Goal: Task Accomplishment & Management: Use online tool/utility

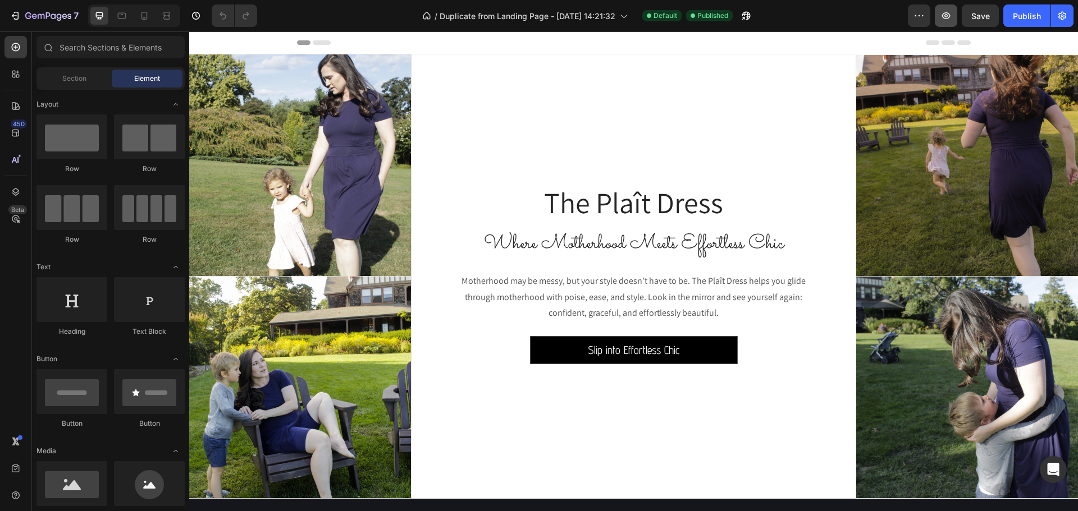
click at [946, 21] on icon "button" at bounding box center [945, 15] width 11 height 11
click at [140, 17] on icon at bounding box center [144, 15] width 11 height 11
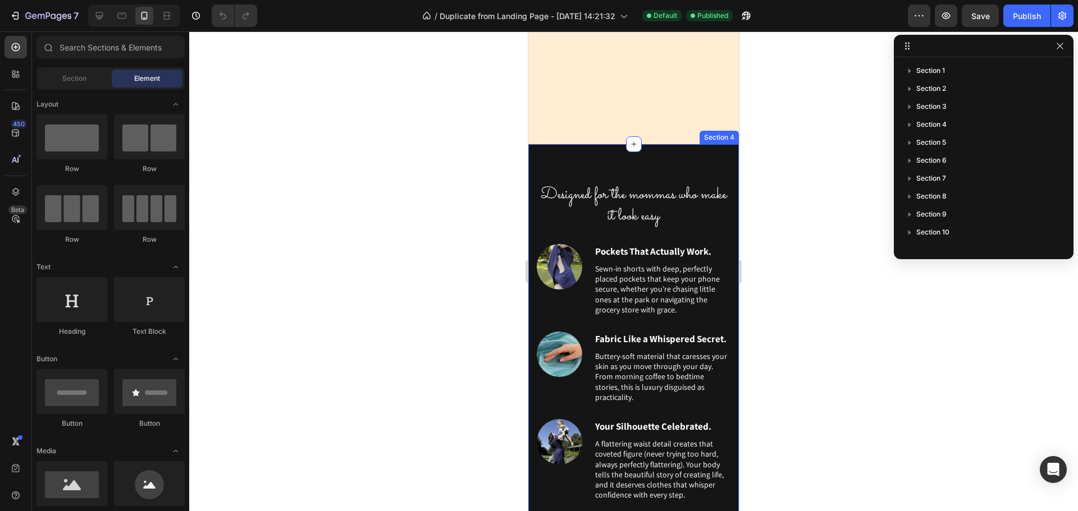
scroll to position [730, 0]
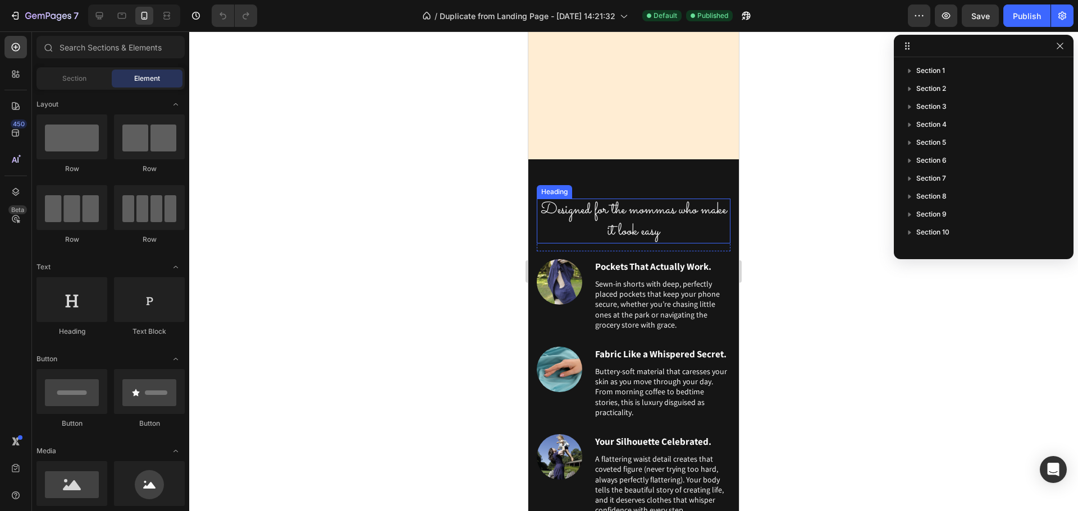
click at [636, 226] on h2 "Designed for the mommas who make it look easy" at bounding box center [634, 221] width 194 height 44
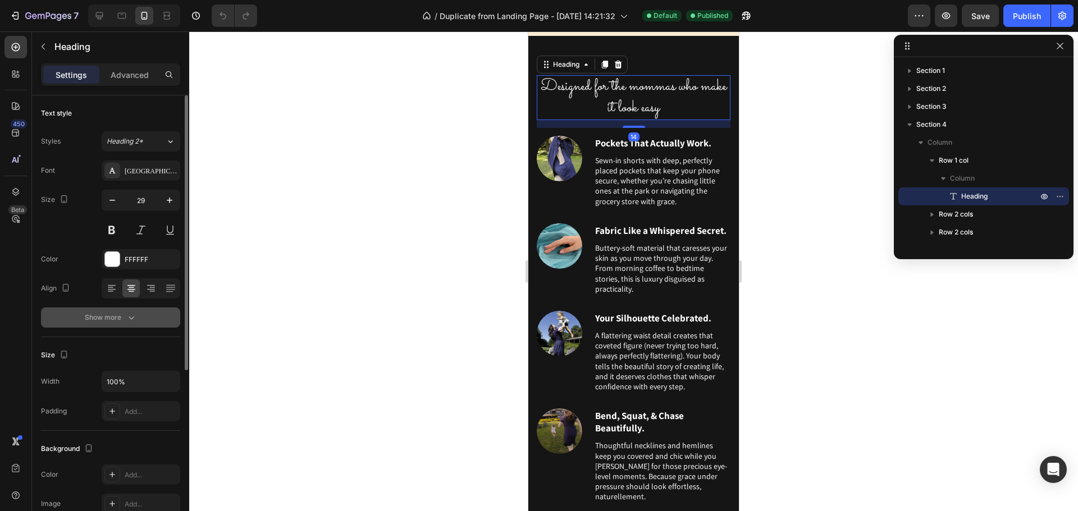
click at [105, 310] on button "Show more" at bounding box center [110, 318] width 139 height 20
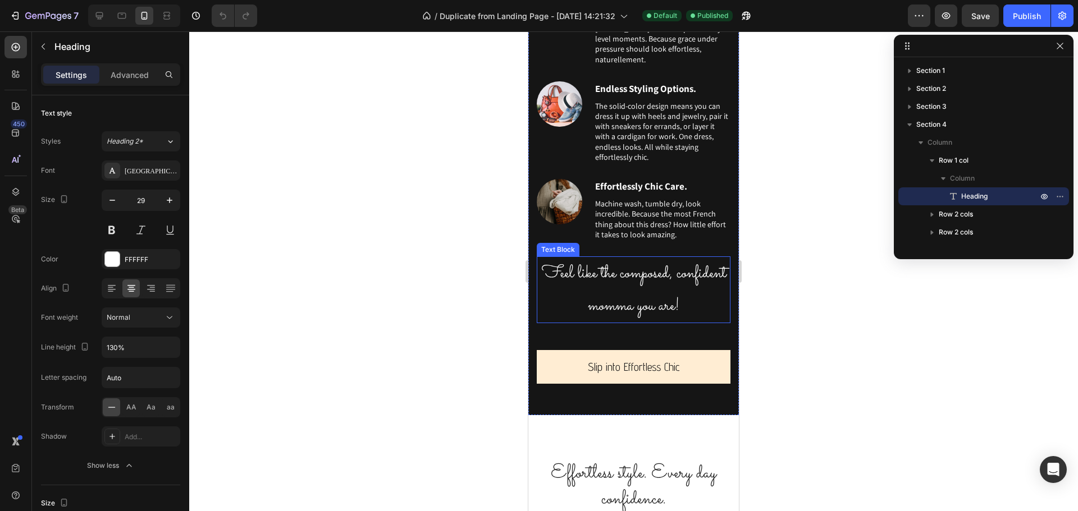
scroll to position [177, 0]
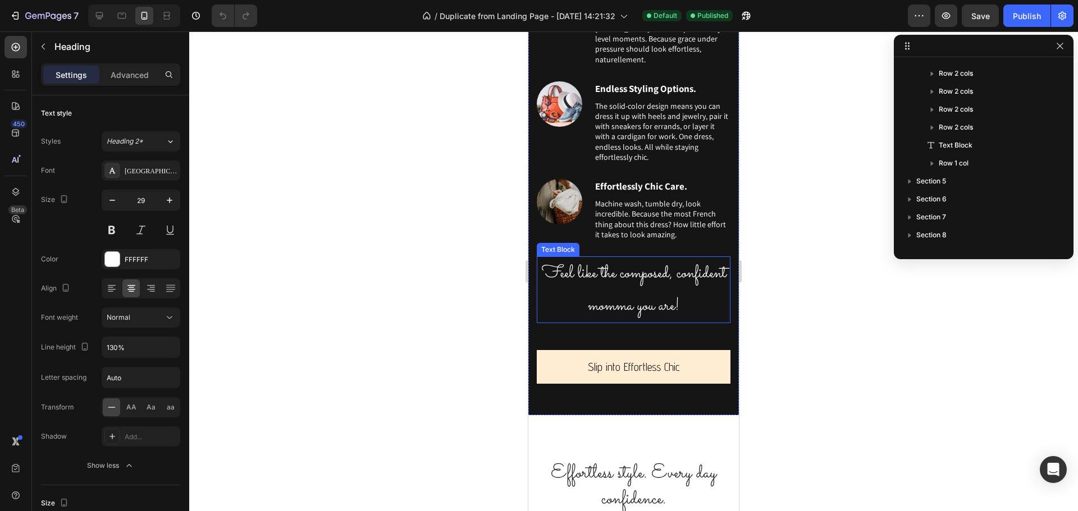
click at [634, 318] on p "Feel like the composed, confident momma you are!" at bounding box center [633, 290] width 191 height 65
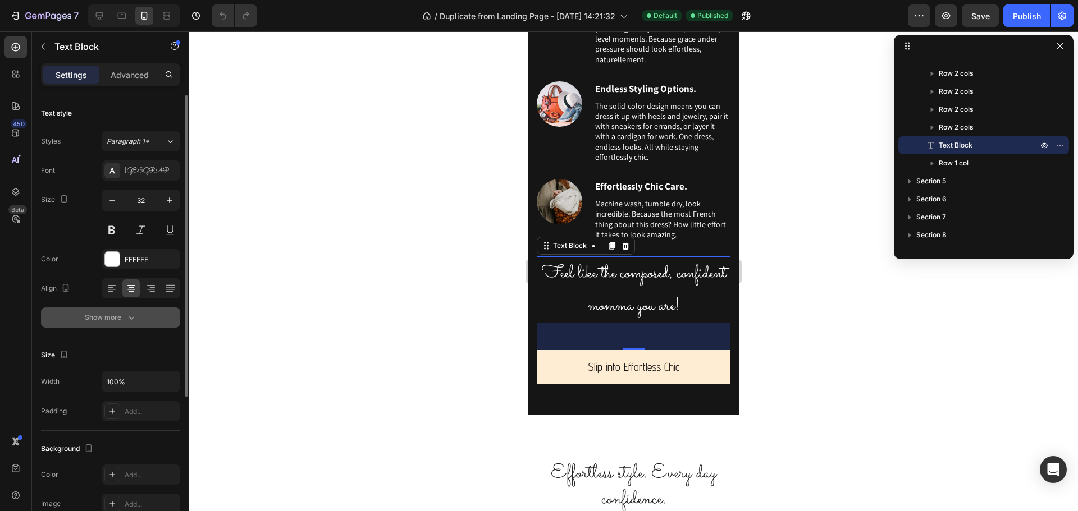
click at [97, 318] on div "Show more" at bounding box center [111, 317] width 52 height 11
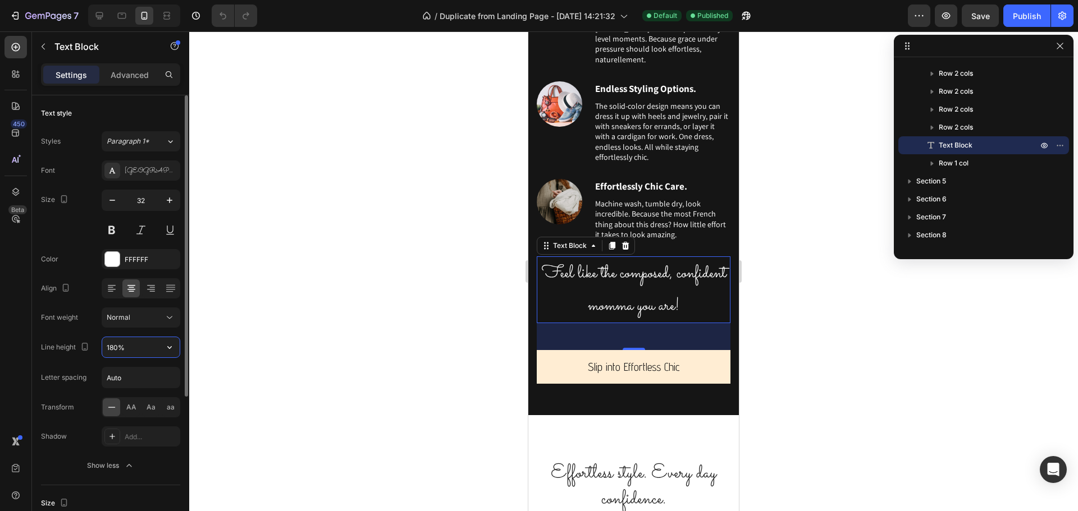
click at [113, 347] on input "180%" at bounding box center [140, 347] width 77 height 20
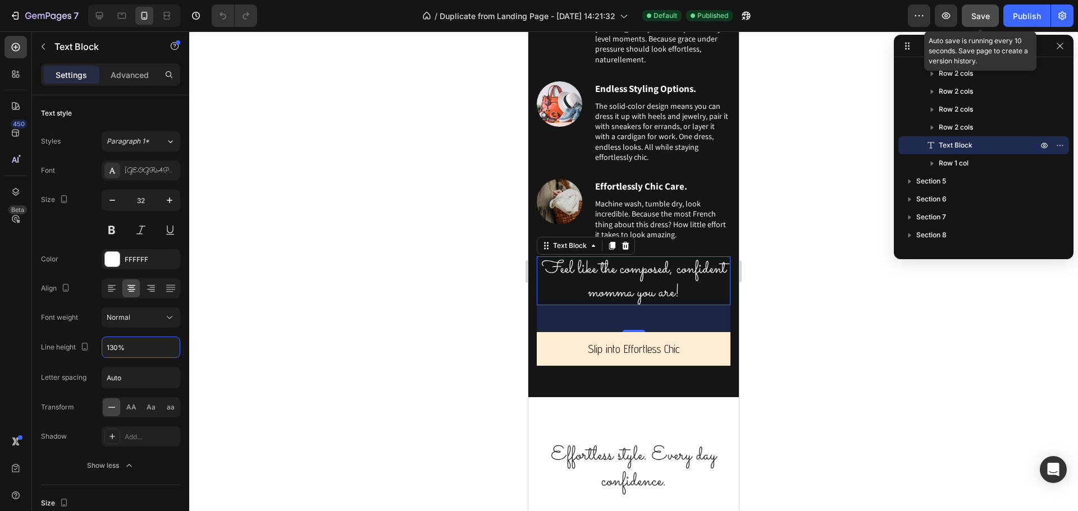
type input "130%"
click at [968, 19] on button "Save" at bounding box center [979, 15] width 37 height 22
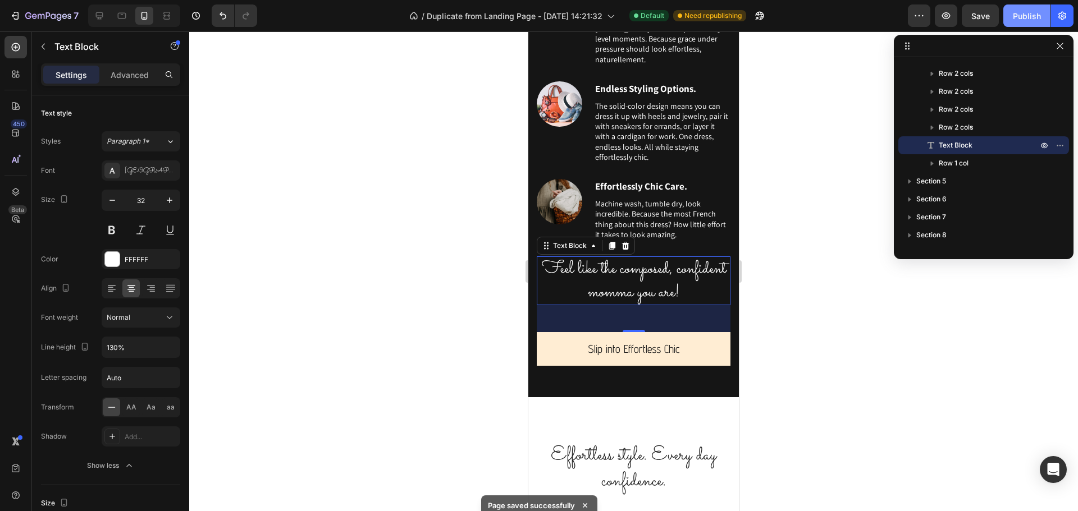
click at [1025, 19] on div "Publish" at bounding box center [1027, 16] width 28 height 12
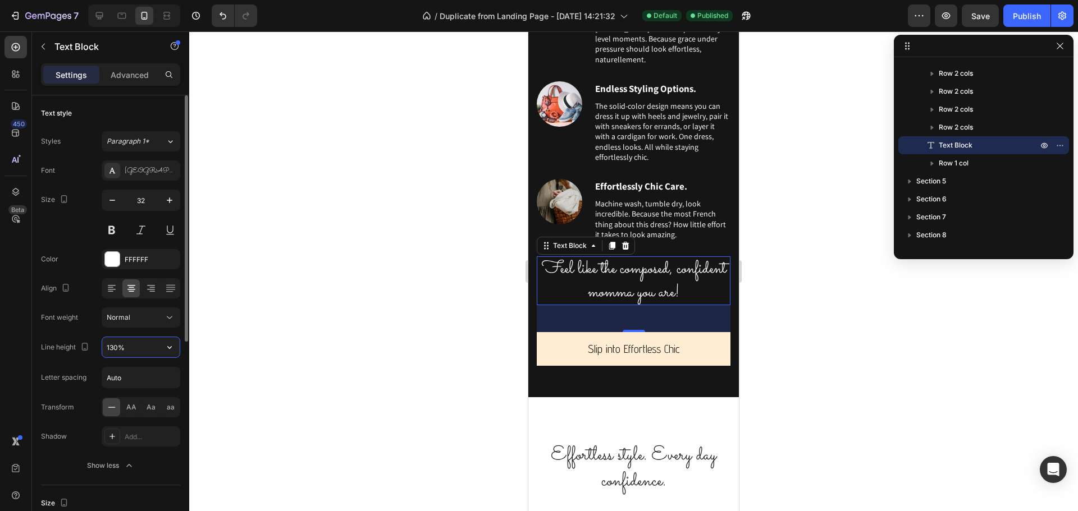
click at [125, 348] on input "130%" at bounding box center [140, 347] width 77 height 20
click at [172, 346] on icon "button" at bounding box center [169, 347] width 11 height 11
click at [93, 365] on div "Font Sacramento Size 32 Color FFFFFF Align Font weight Normal Line height 130% …" at bounding box center [110, 318] width 139 height 315
click at [11, 113] on div at bounding box center [15, 106] width 22 height 22
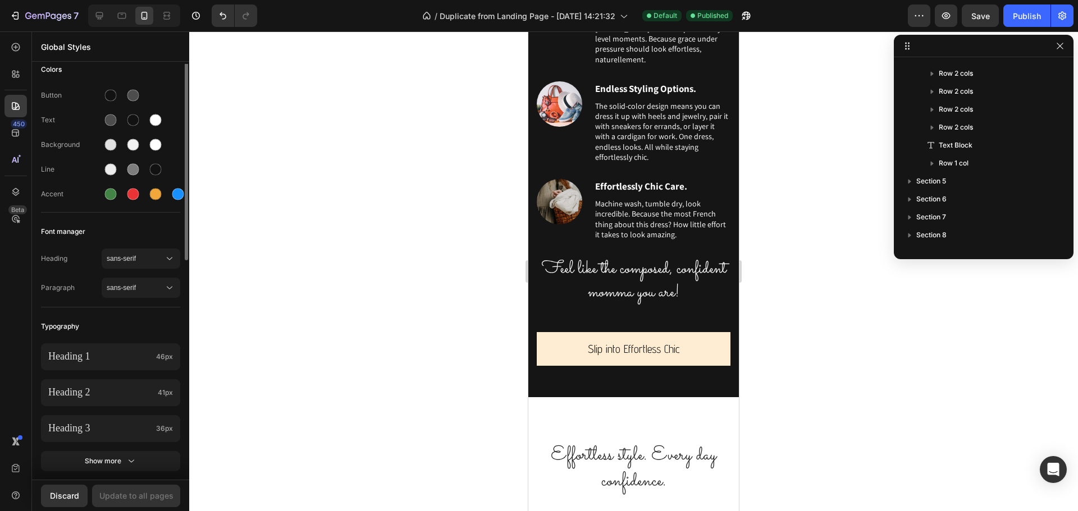
scroll to position [0, 0]
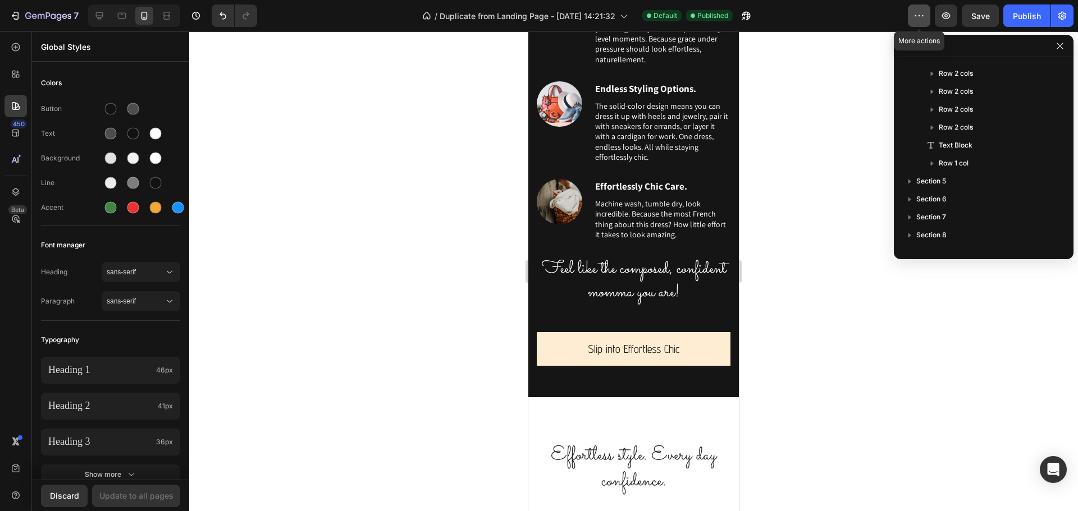
click at [929, 17] on button "button" at bounding box center [919, 15] width 22 height 22
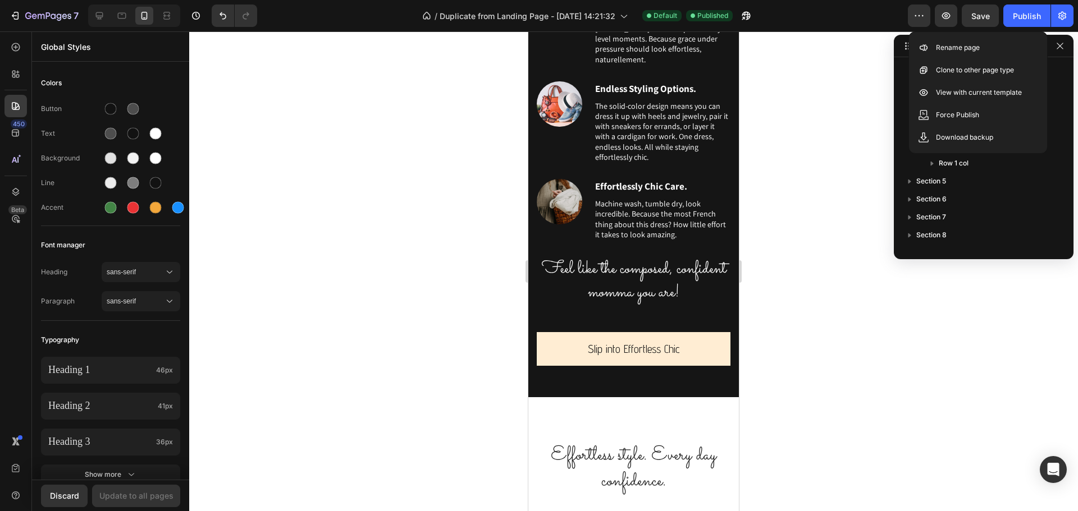
click at [881, 16] on div "/ Duplicate from Landing Page - Sep 18, 14:21:32 Default Published" at bounding box center [587, 15] width 642 height 22
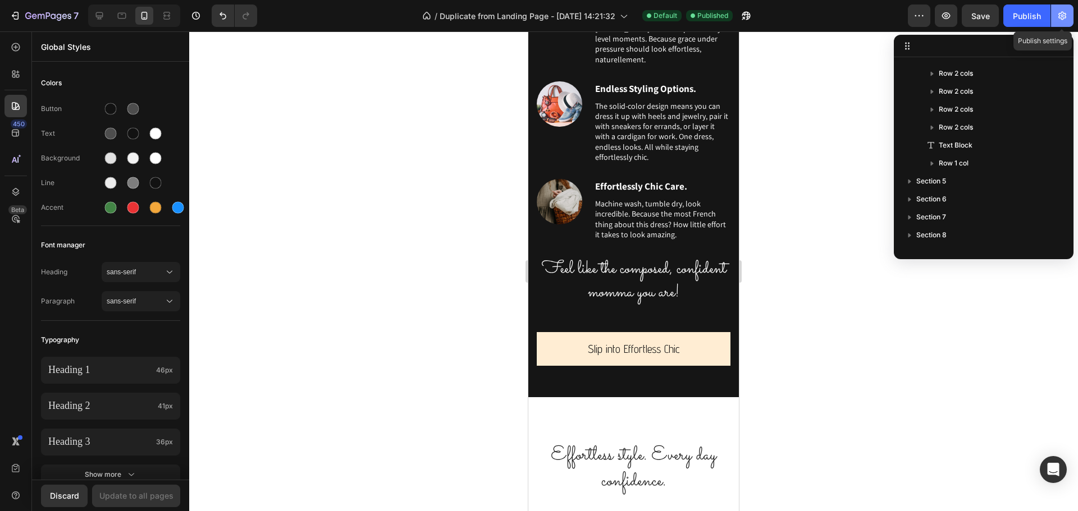
click at [1056, 16] on icon "button" at bounding box center [1061, 15] width 11 height 11
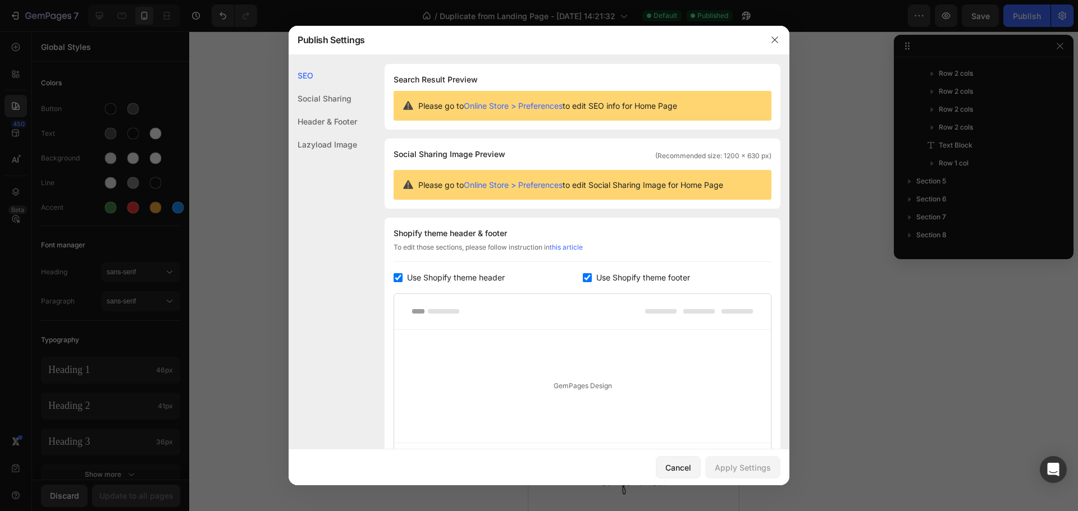
click at [345, 122] on div "Header & Footer" at bounding box center [322, 121] width 68 height 23
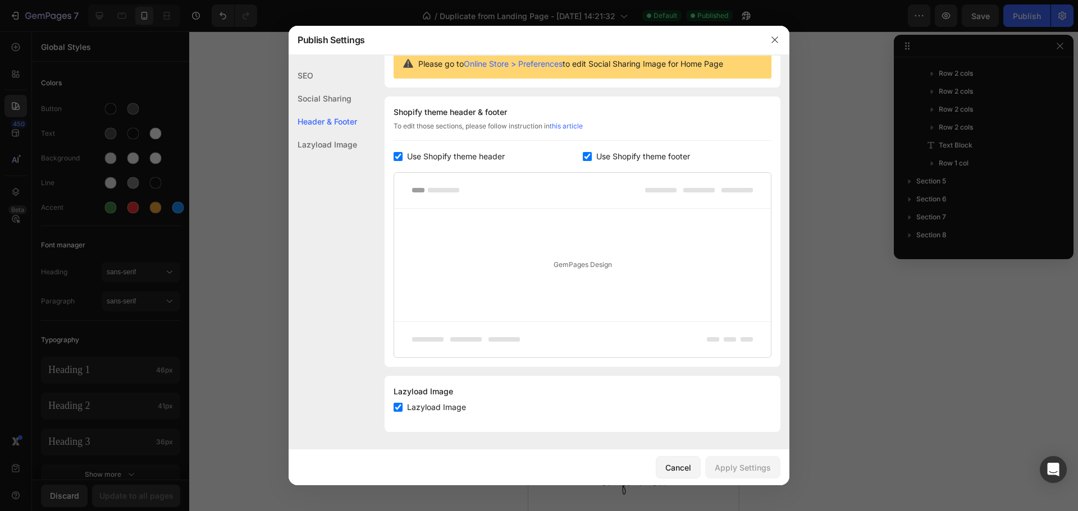
click at [314, 83] on div "SEO" at bounding box center [322, 75] width 68 height 23
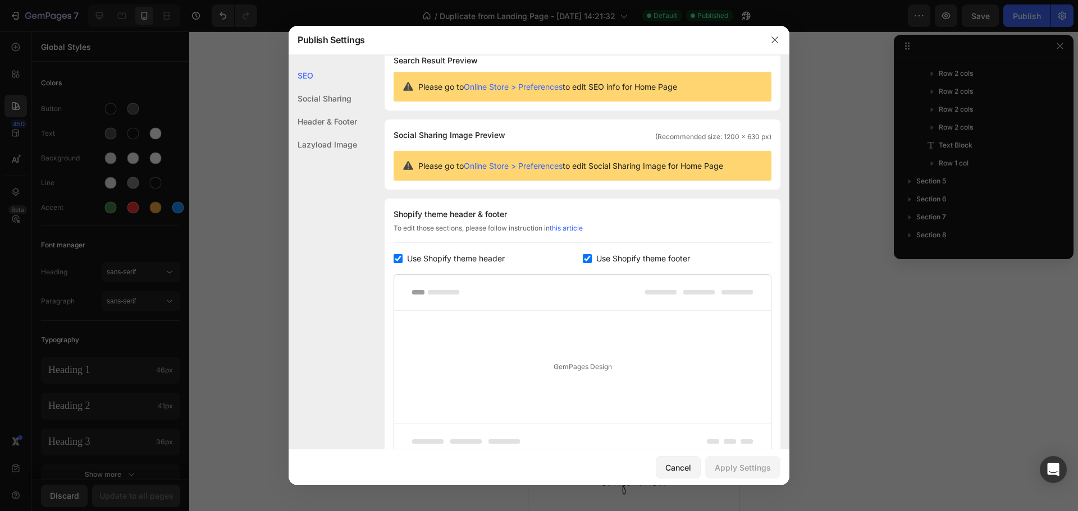
scroll to position [0, 0]
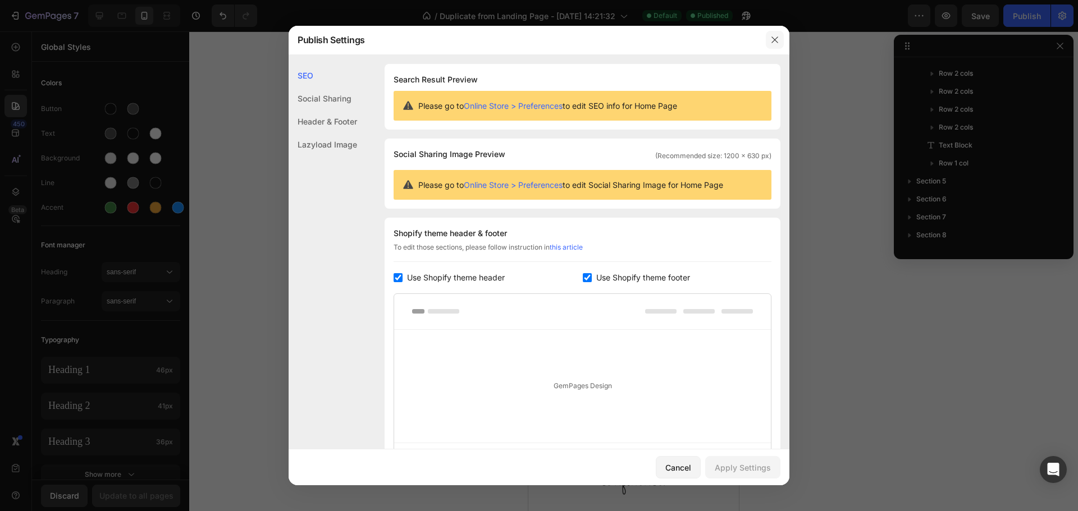
click at [773, 42] on icon "button" at bounding box center [774, 39] width 9 height 9
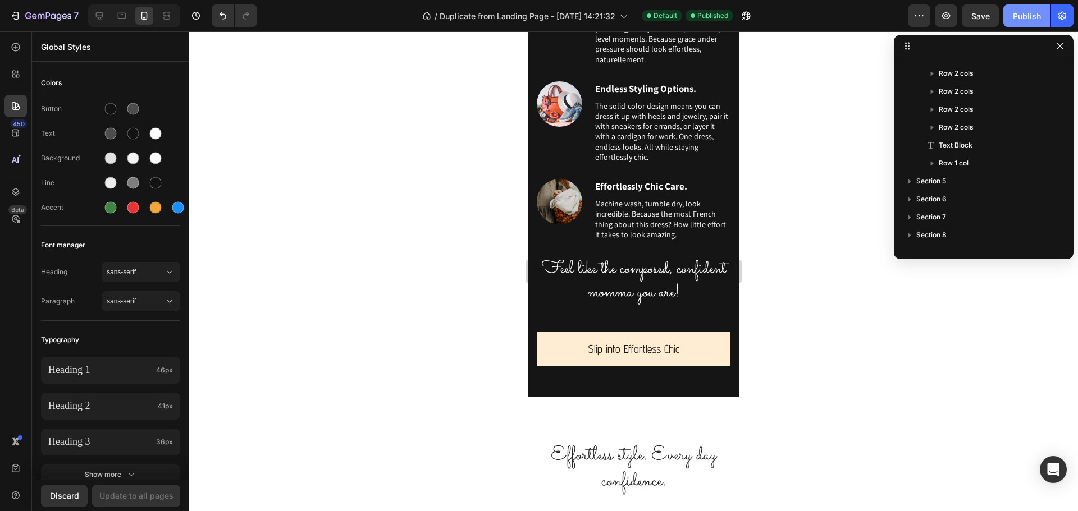
click at [1019, 14] on div "Publish" at bounding box center [1027, 16] width 28 height 12
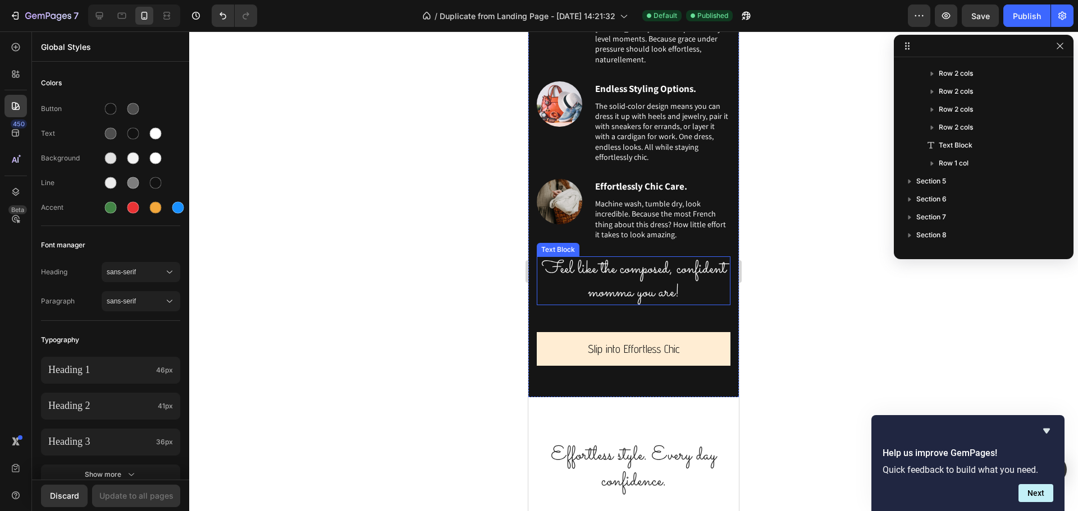
click at [624, 296] on p "Feel like the composed, confident momma you are!" at bounding box center [633, 281] width 191 height 47
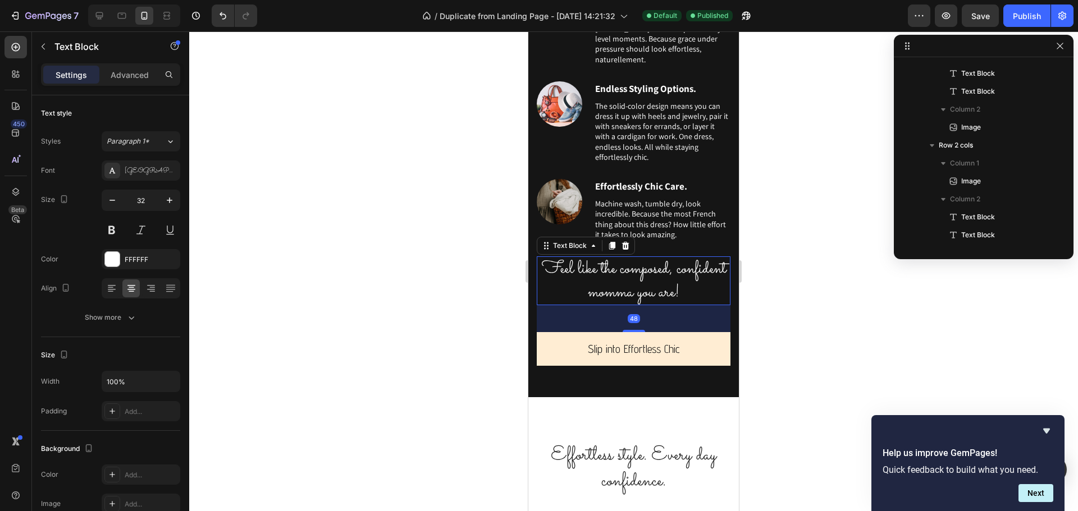
scroll to position [716, 0]
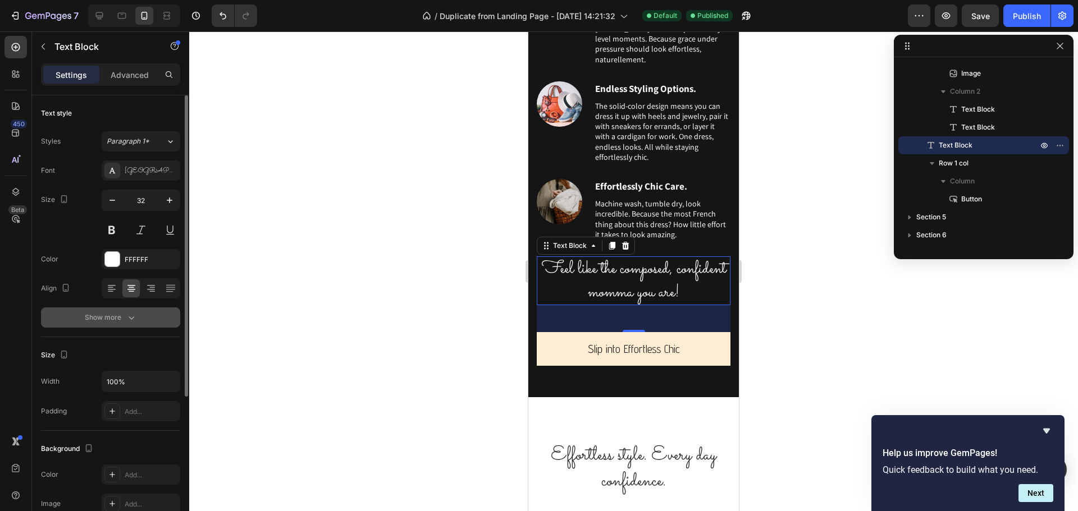
click at [115, 314] on div "Show more" at bounding box center [111, 317] width 52 height 11
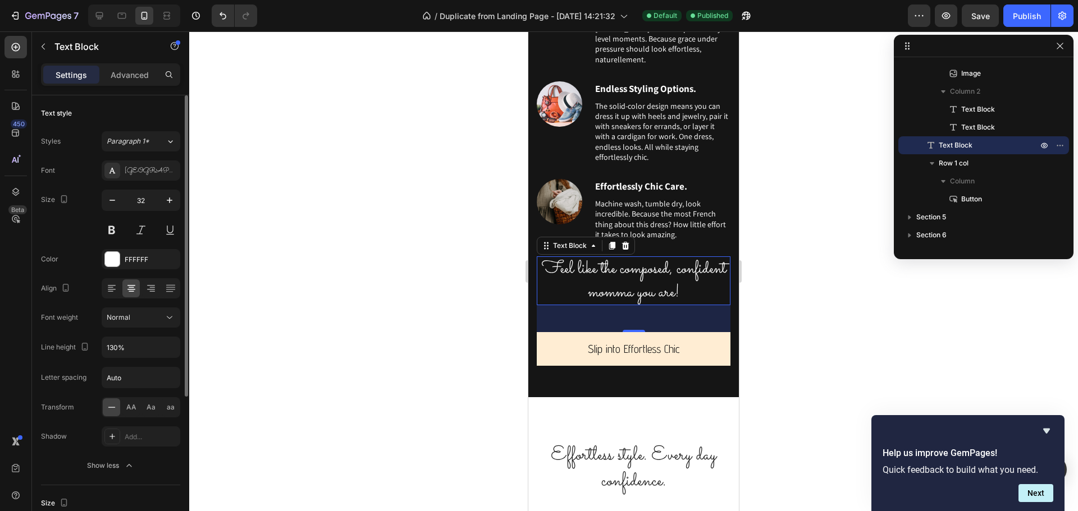
scroll to position [56, 0]
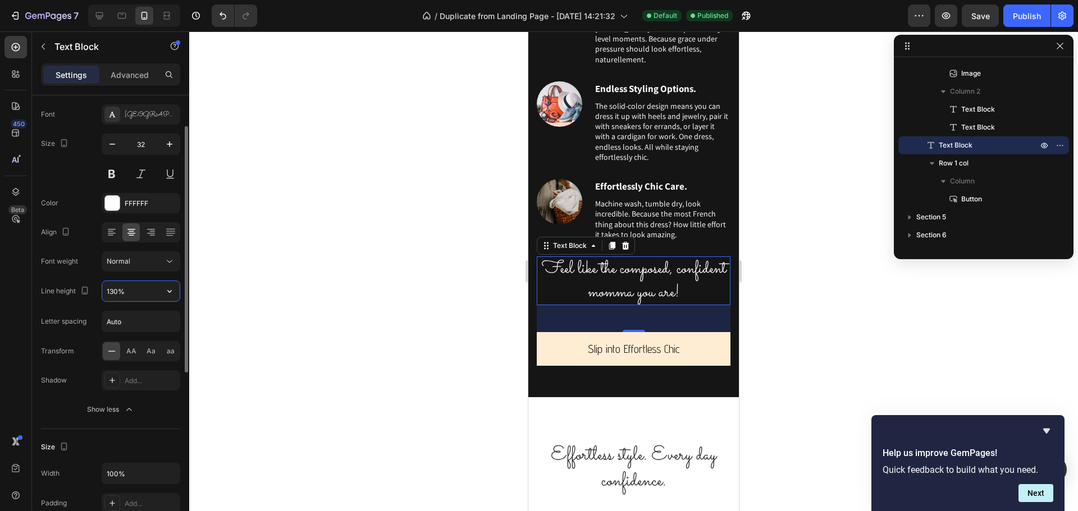
click at [116, 294] on input "130%" at bounding box center [140, 291] width 77 height 20
click at [174, 293] on icon "button" at bounding box center [169, 291] width 11 height 11
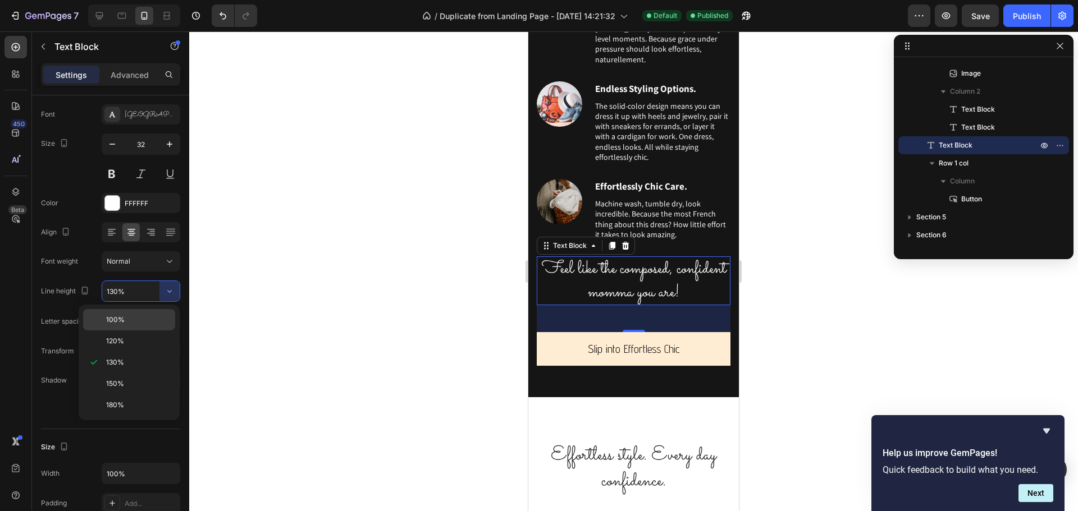
click at [151, 317] on p "100%" at bounding box center [138, 320] width 64 height 10
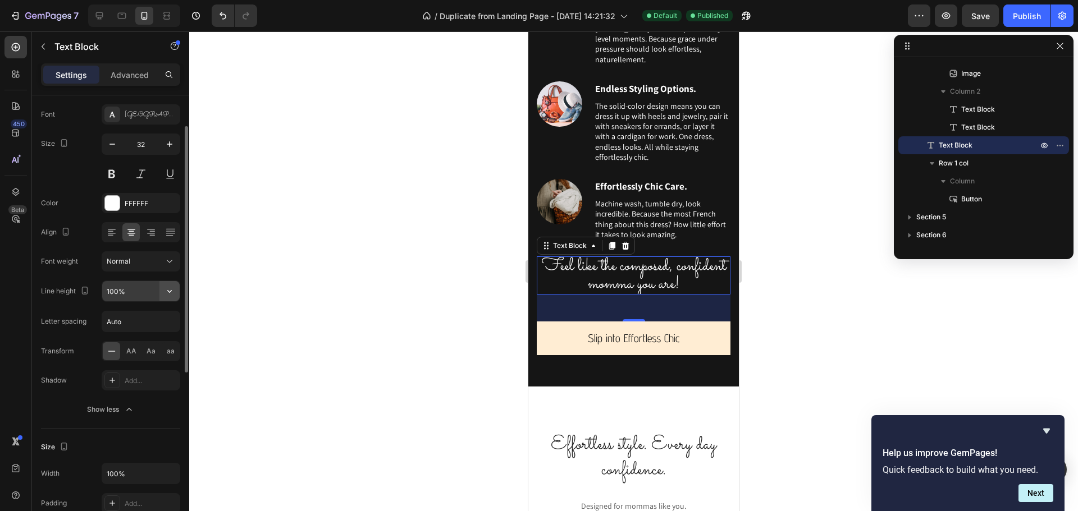
click at [162, 294] on button "button" at bounding box center [169, 291] width 20 height 20
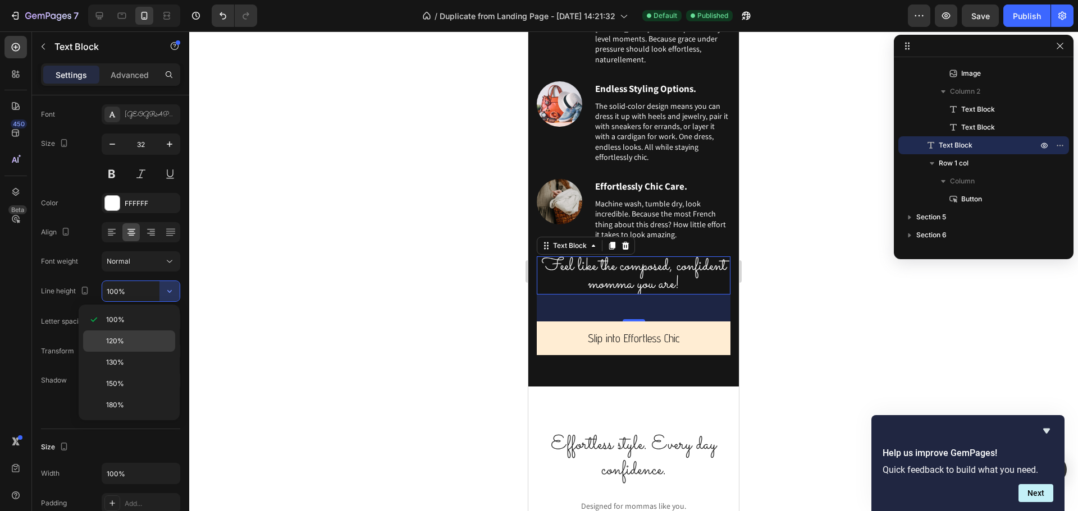
click at [135, 335] on div "120%" at bounding box center [129, 341] width 92 height 21
type input "120%"
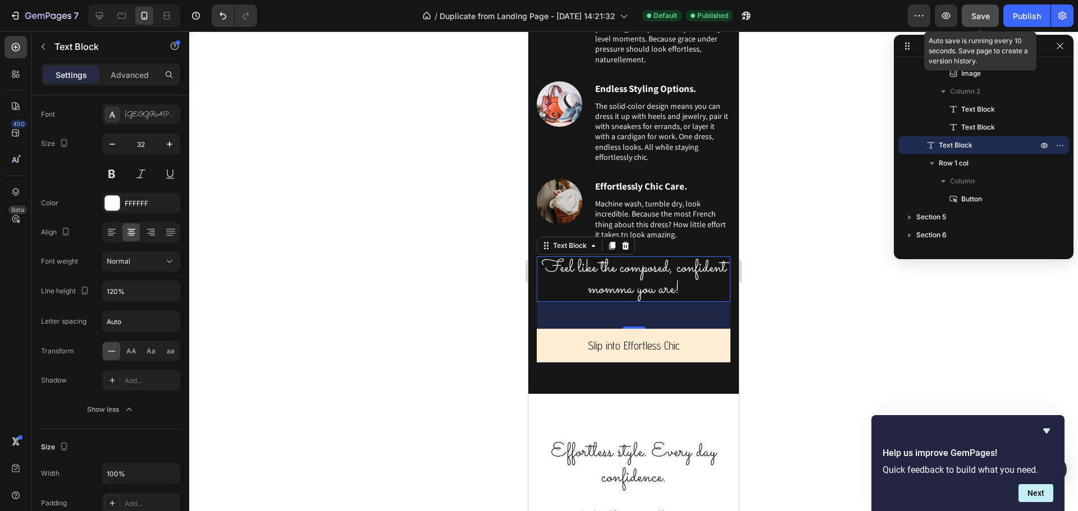
click at [982, 23] on button "Save" at bounding box center [979, 15] width 37 height 22
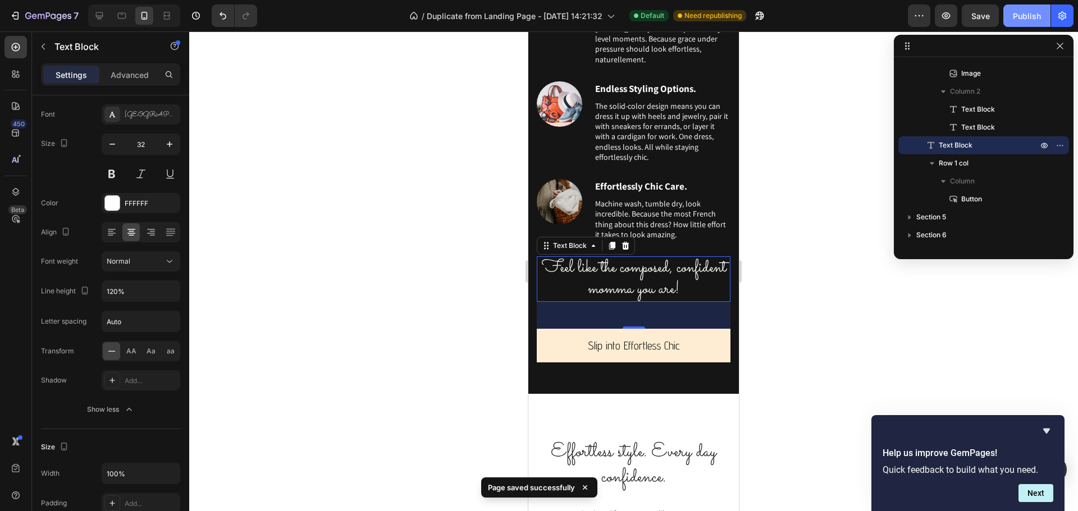
click at [1015, 18] on div "Publish" at bounding box center [1027, 16] width 28 height 12
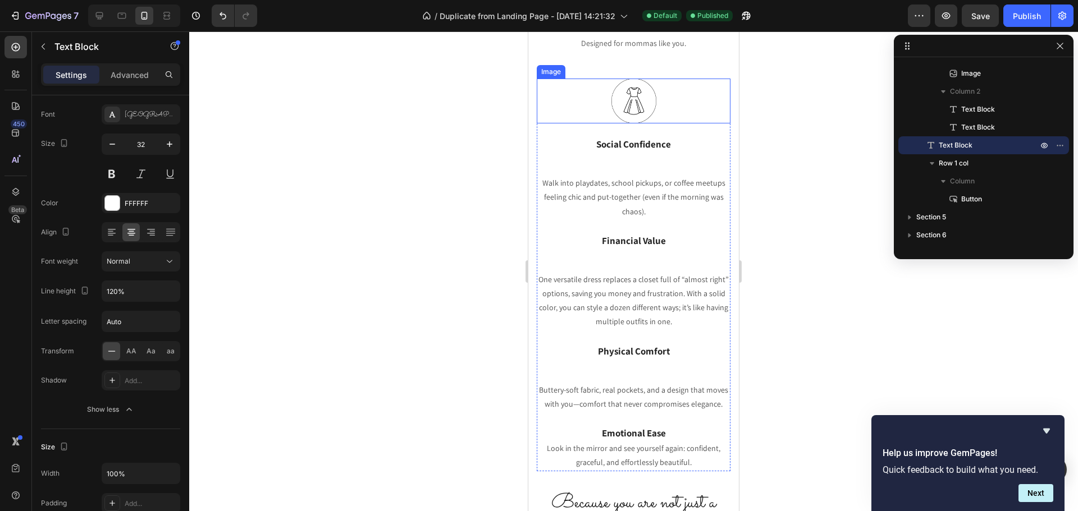
scroll to position [1796, 0]
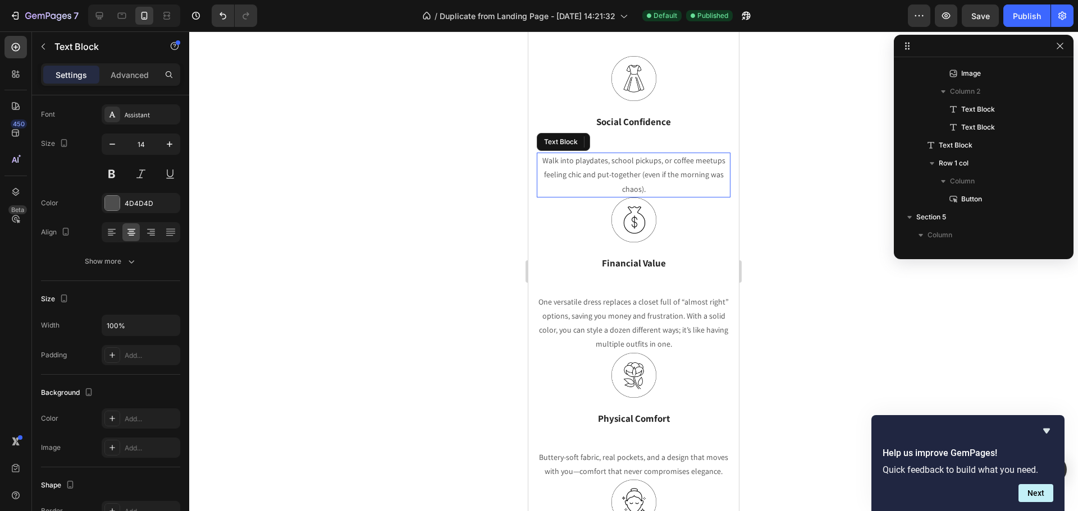
click at [633, 163] on p "Walk into playdates, school pickups, or coffee meetups feeling chic and put-tog…" at bounding box center [633, 175] width 191 height 43
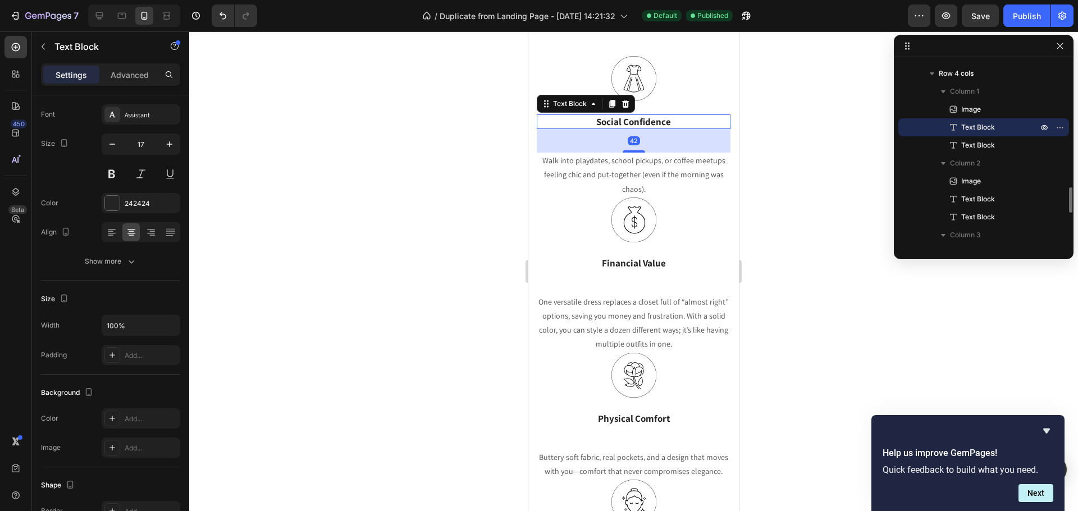
click at [646, 124] on p "Social Confidence" at bounding box center [633, 122] width 191 height 12
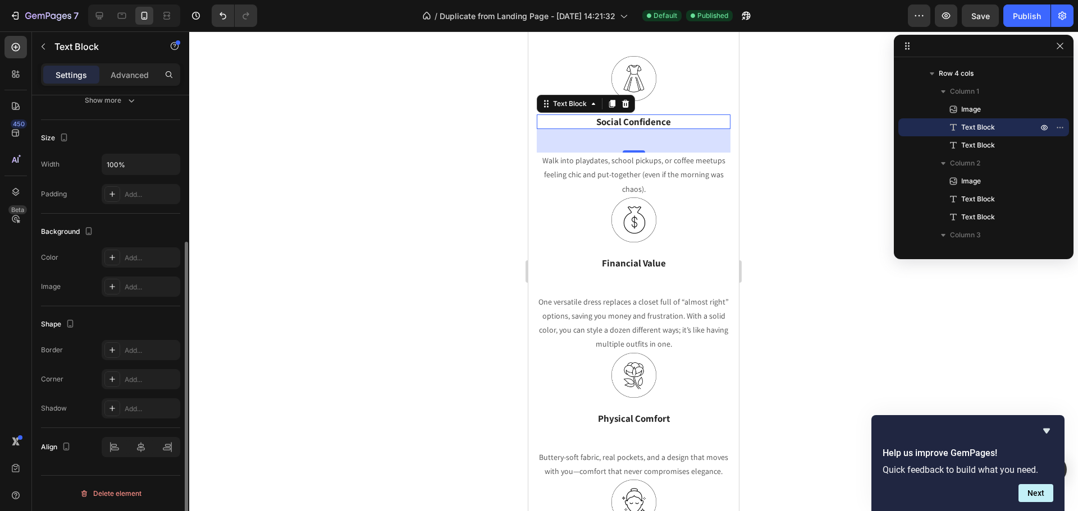
scroll to position [0, 0]
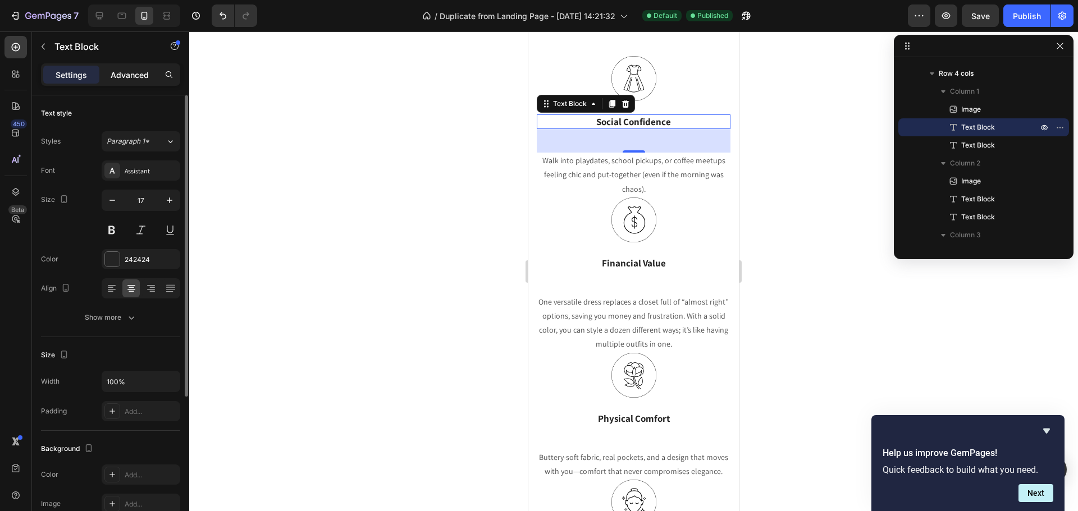
click at [121, 80] on p "Advanced" at bounding box center [130, 75] width 38 height 12
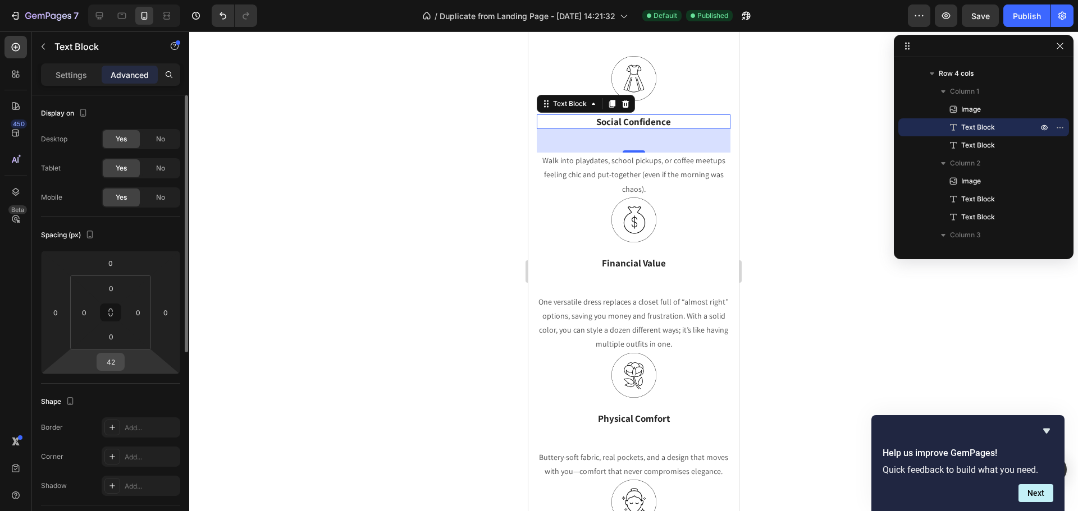
click at [113, 364] on input "42" at bounding box center [110, 362] width 22 height 17
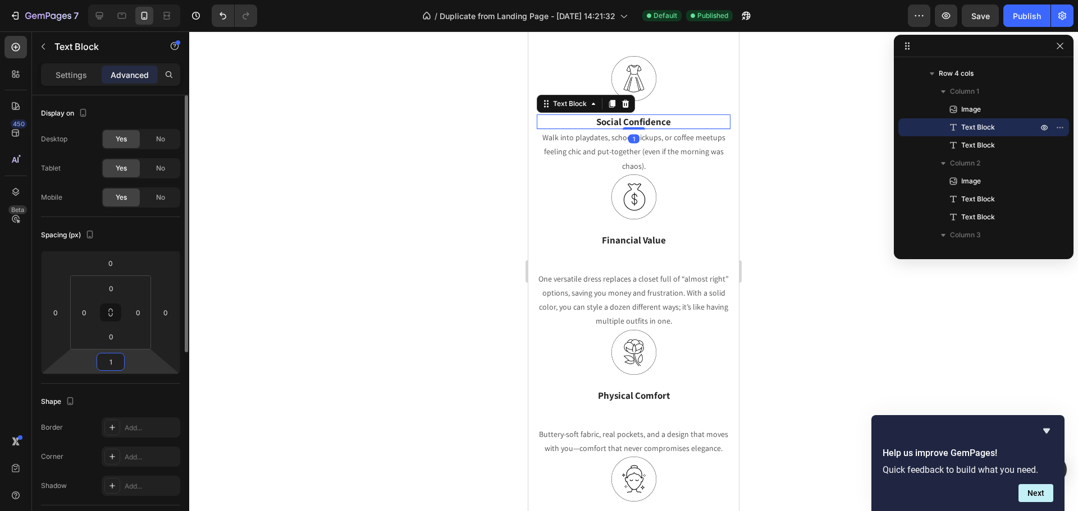
type input "10"
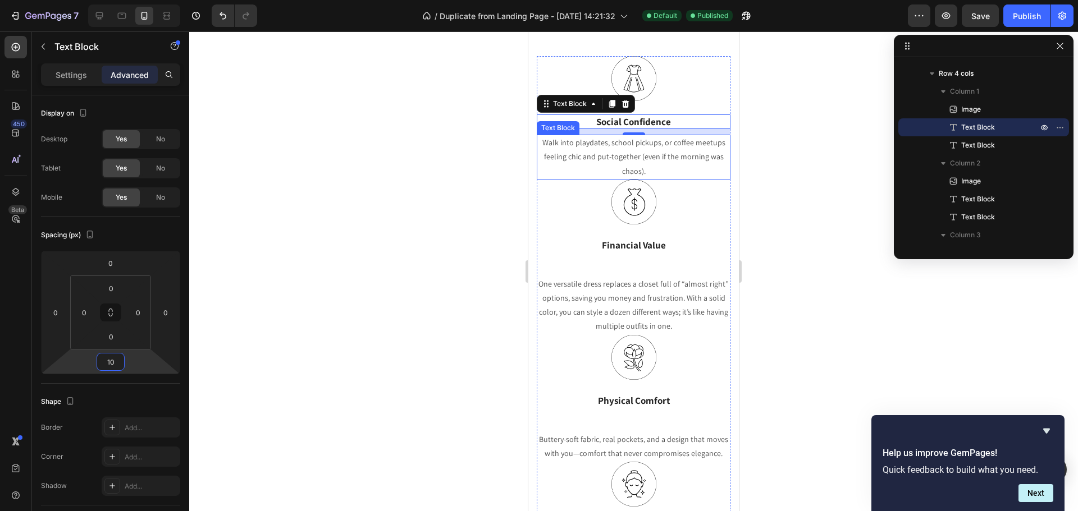
click at [622, 156] on p "Walk into playdates, school pickups, or coffee meetups feeling chic and put-tog…" at bounding box center [633, 157] width 191 height 43
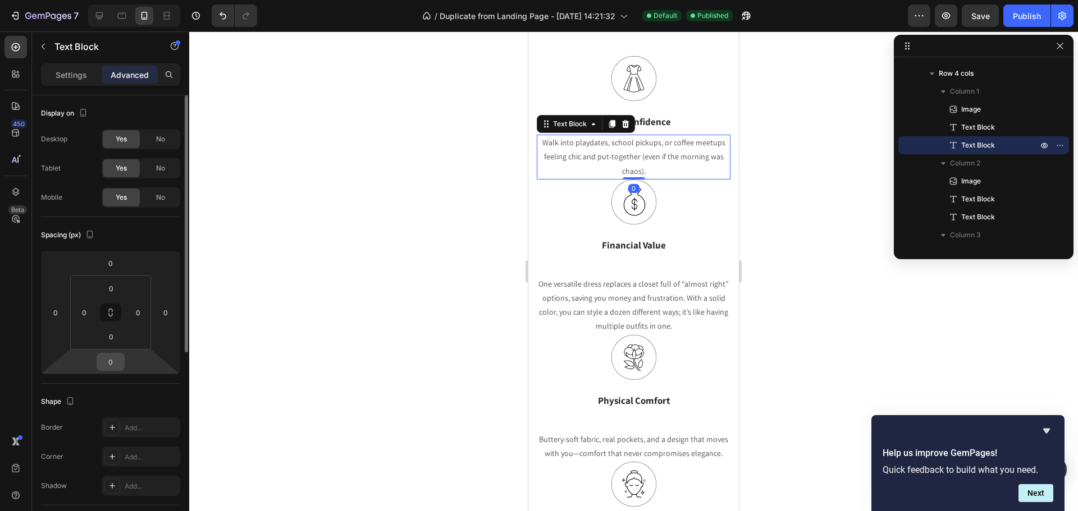
click at [106, 357] on input "0" at bounding box center [110, 362] width 22 height 17
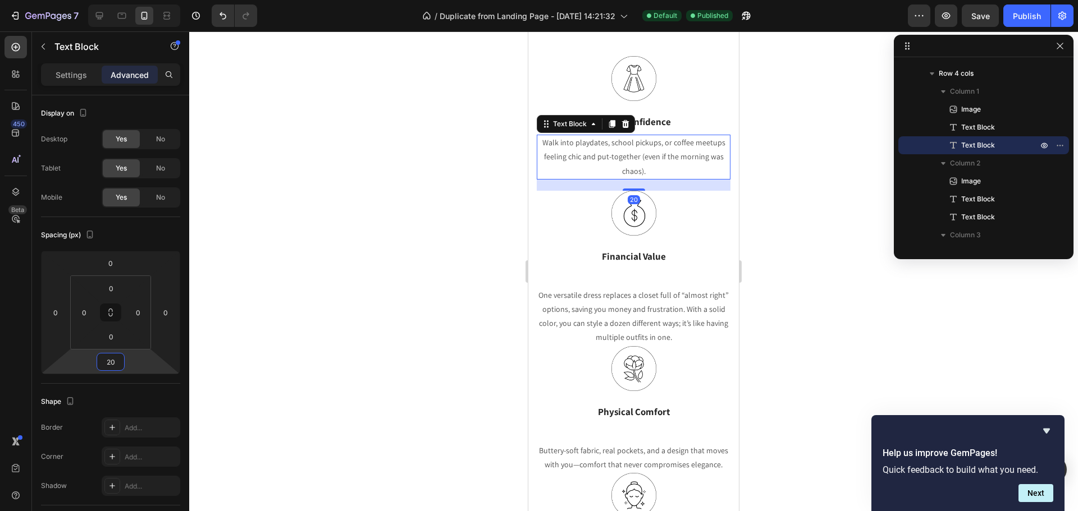
type input "20"
click at [374, 312] on div at bounding box center [633, 271] width 889 height 480
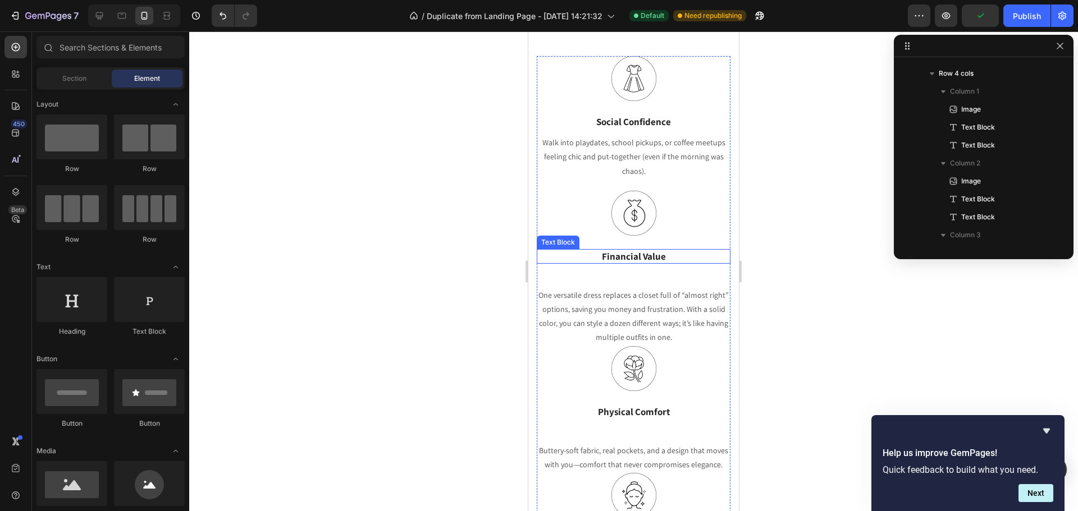
click at [633, 254] on p "Financial Value" at bounding box center [633, 256] width 191 height 12
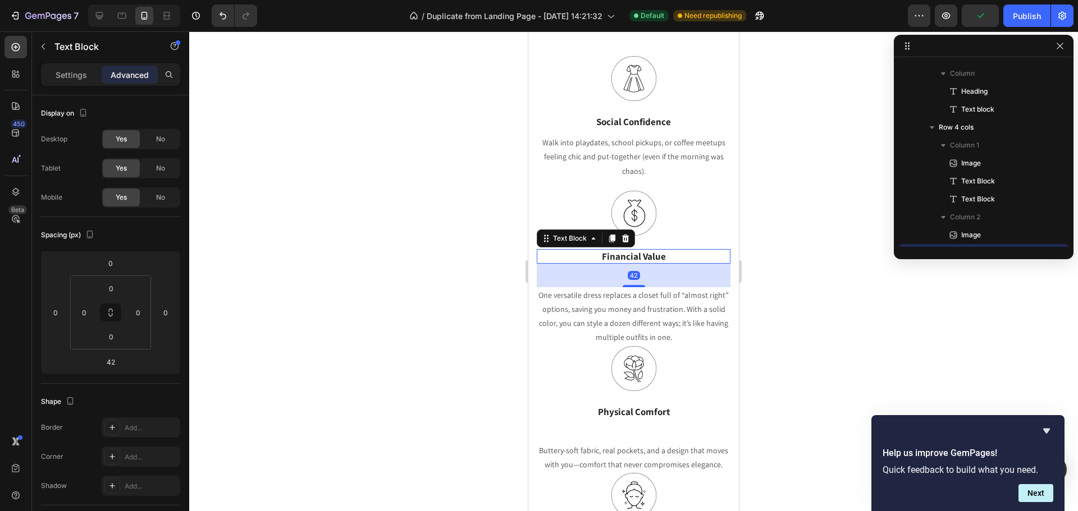
scroll to position [1021, 0]
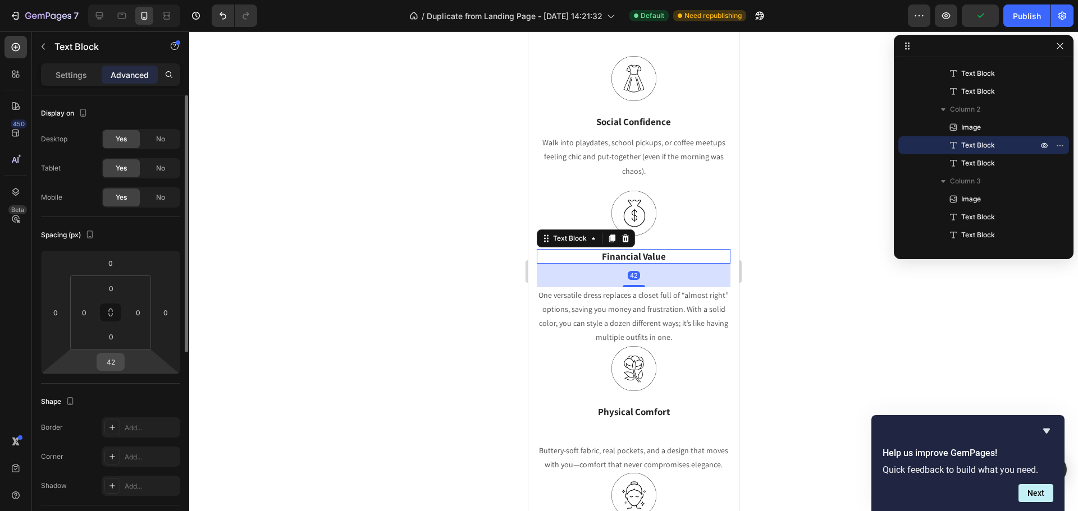
click at [118, 365] on input "42" at bounding box center [110, 362] width 22 height 17
type input "10"
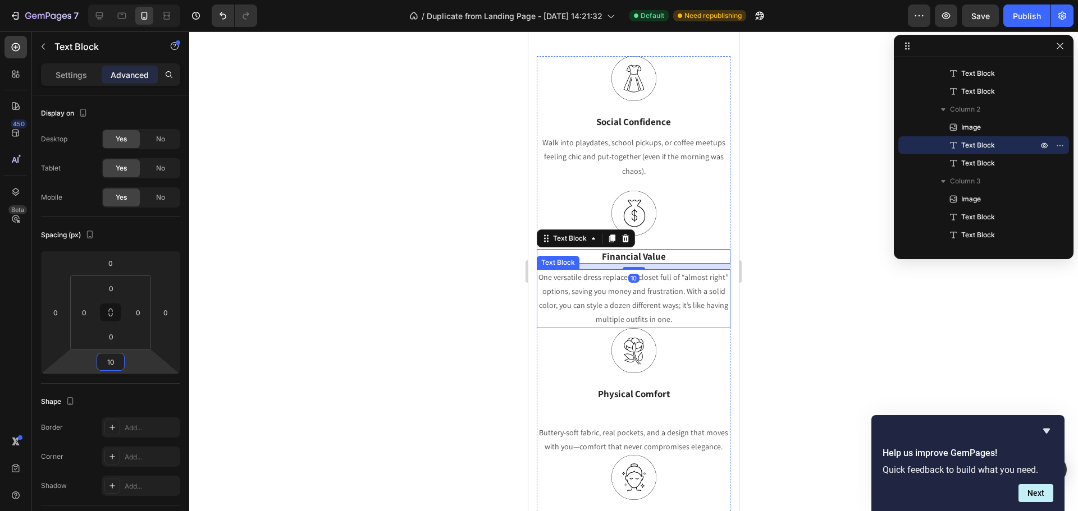
click at [600, 315] on p "One versatile dress replaces a closet full of “almost right” options, saving yo…" at bounding box center [633, 299] width 191 height 57
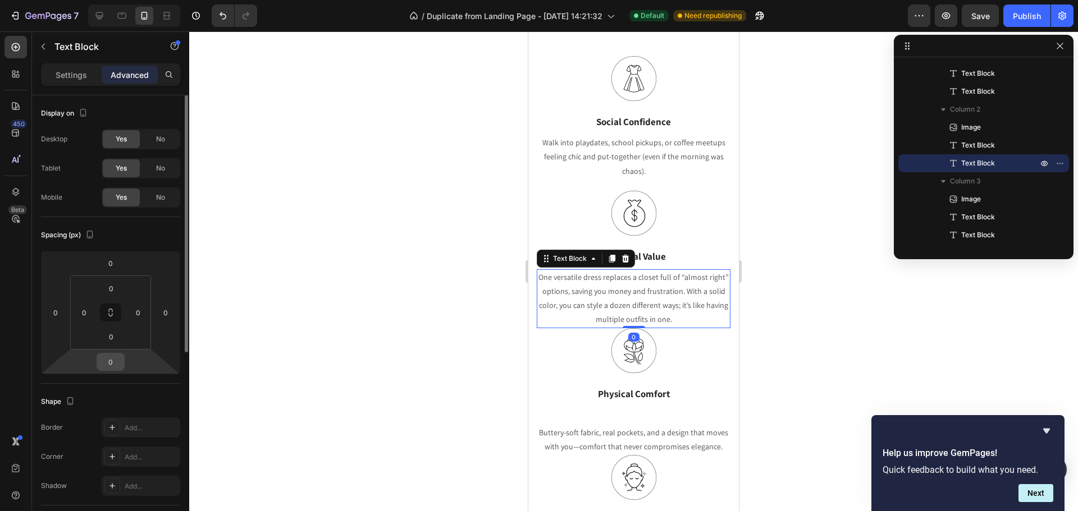
click at [108, 369] on input "0" at bounding box center [110, 362] width 22 height 17
type input "20"
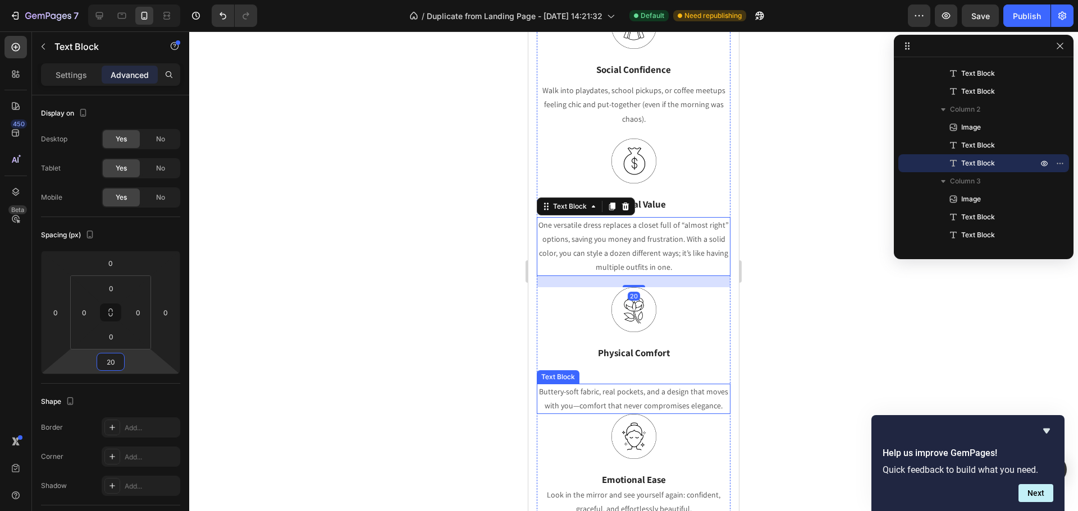
scroll to position [1908, 0]
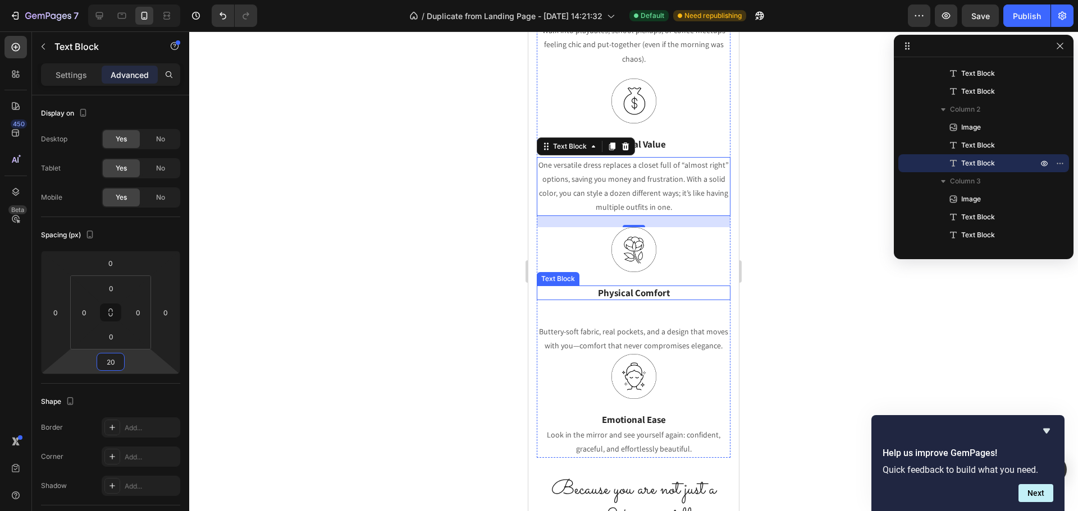
click at [644, 293] on p "Physical Comfort" at bounding box center [633, 293] width 191 height 12
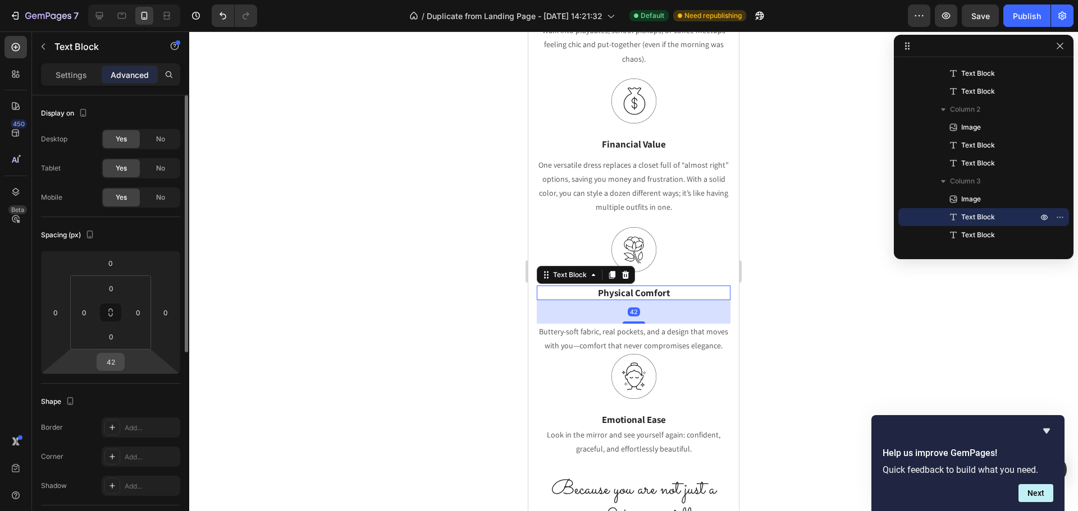
click at [101, 356] on input "42" at bounding box center [110, 362] width 22 height 17
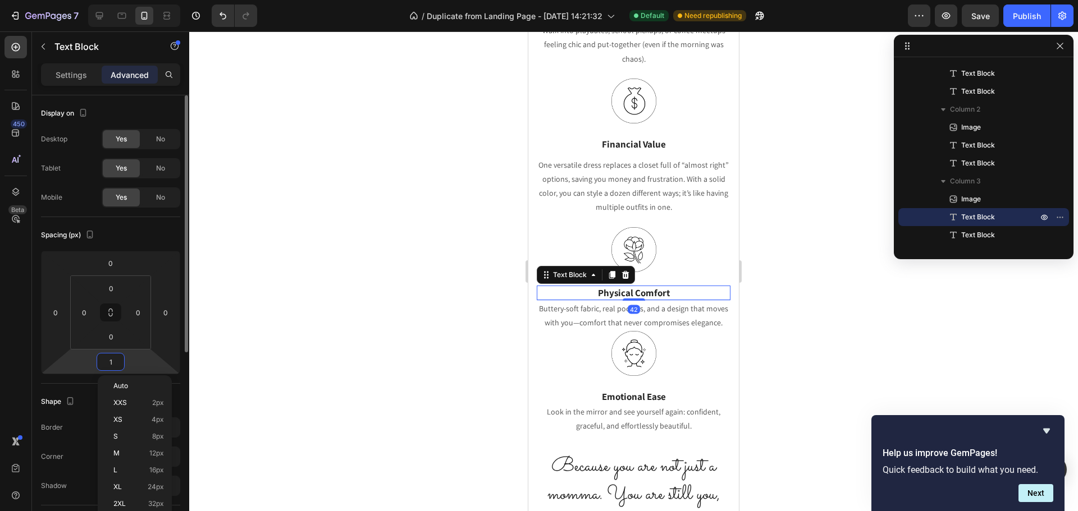
type input "10"
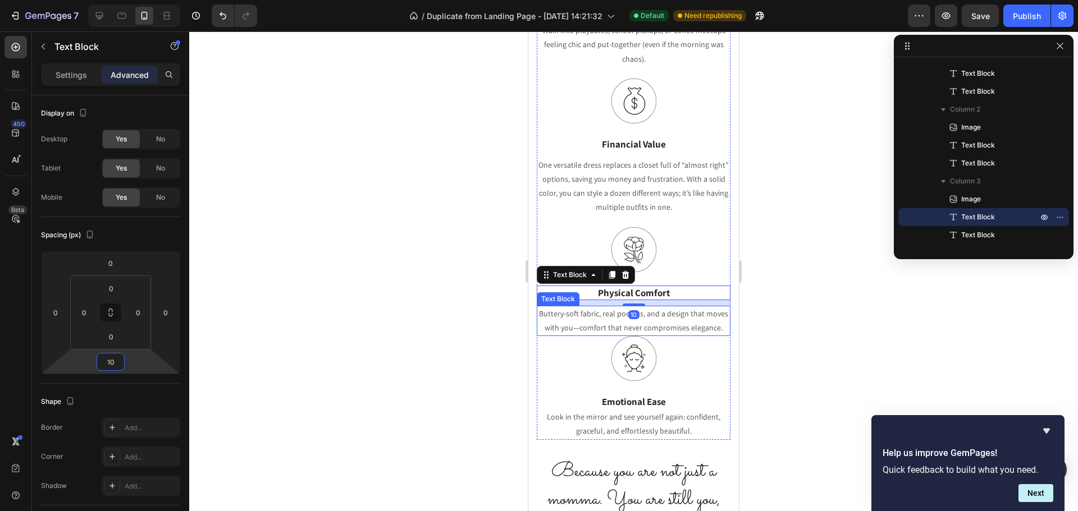
click at [642, 335] on p "Buttery-soft fabric, real pockets, and a design that moves with you—comfort tha…" at bounding box center [633, 321] width 191 height 28
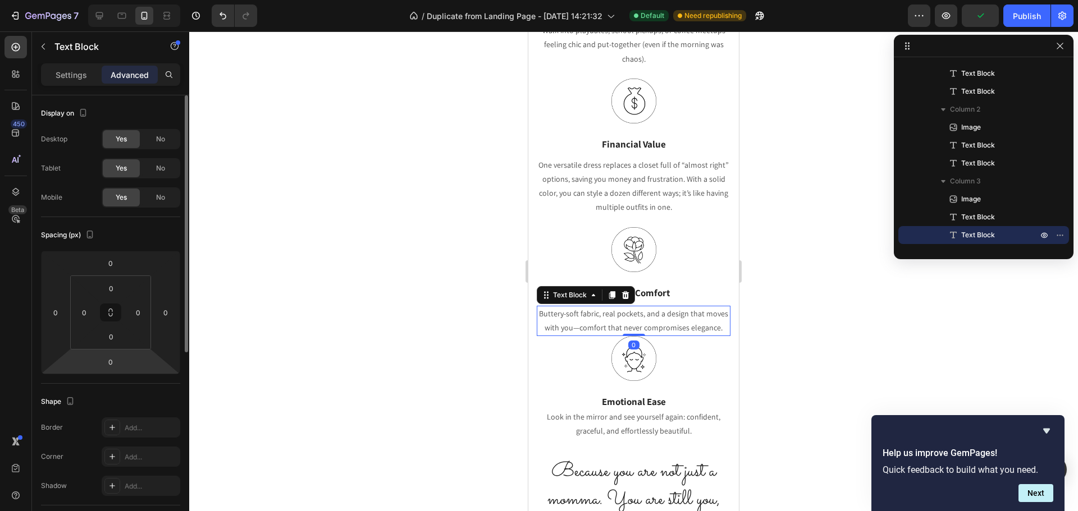
click at [130, 0] on html "7 / Duplicate from Landing Page - Sep 18, 14:21:32 Default Need republishing Pr…" at bounding box center [539, 0] width 1078 height 0
click at [118, 363] on input "0" at bounding box center [110, 362] width 22 height 17
type input "20"
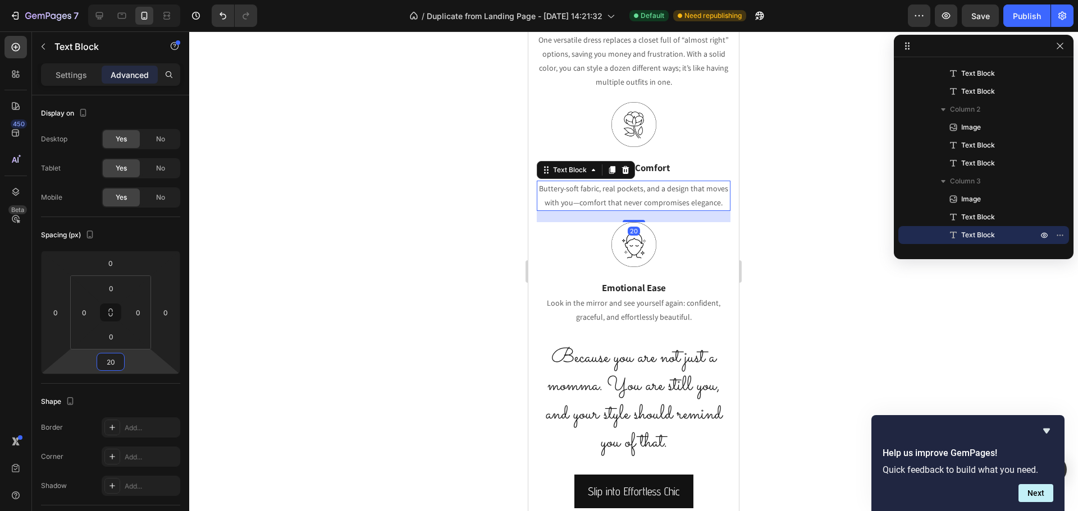
scroll to position [2077, 0]
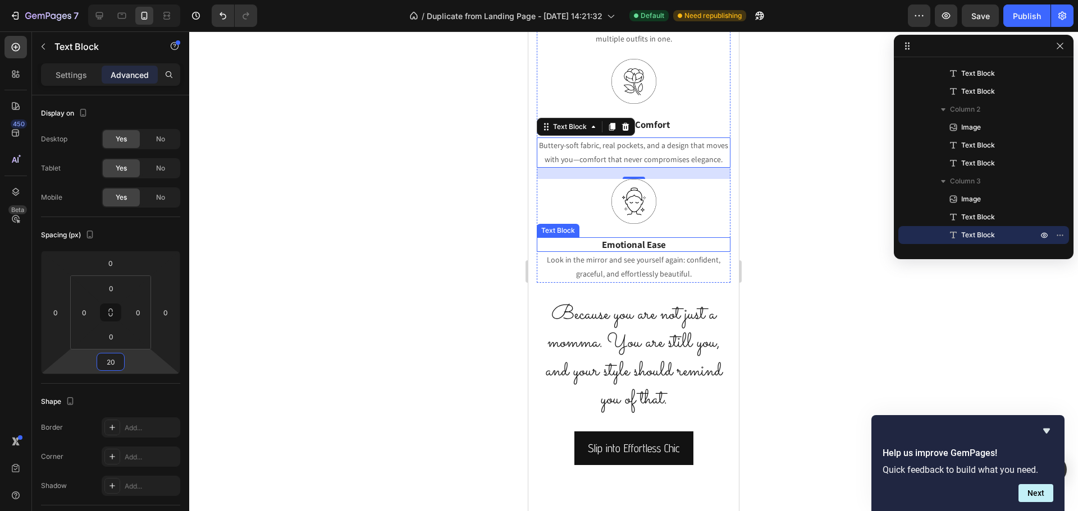
click at [632, 251] on p "Emotional Ease" at bounding box center [633, 245] width 191 height 12
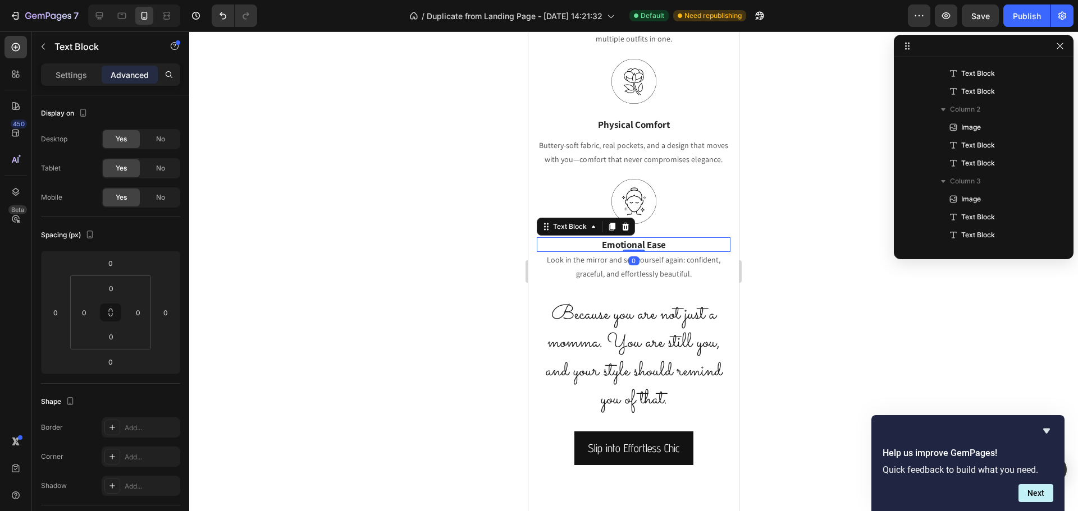
scroll to position [1165, 0]
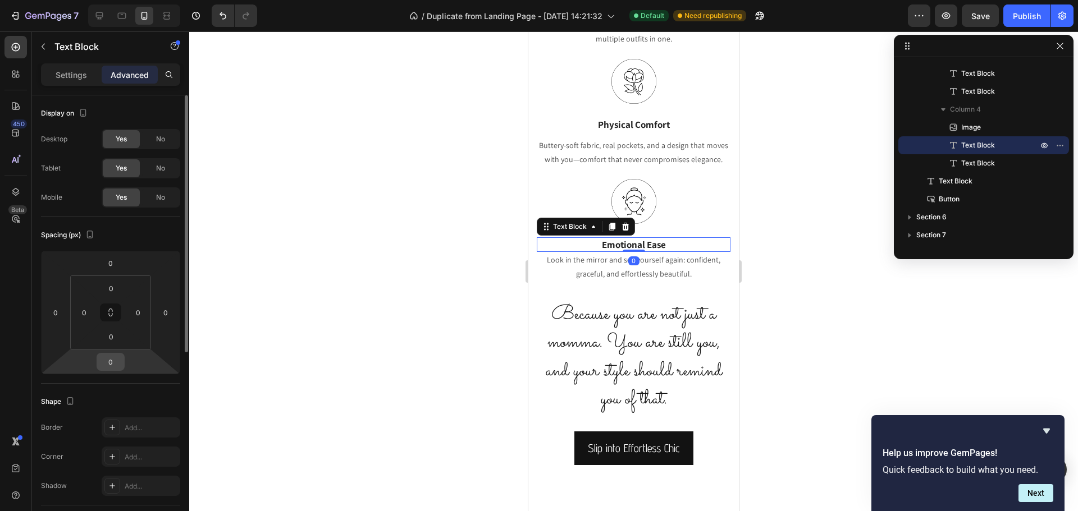
click at [111, 361] on input "0" at bounding box center [110, 362] width 22 height 17
type input "10"
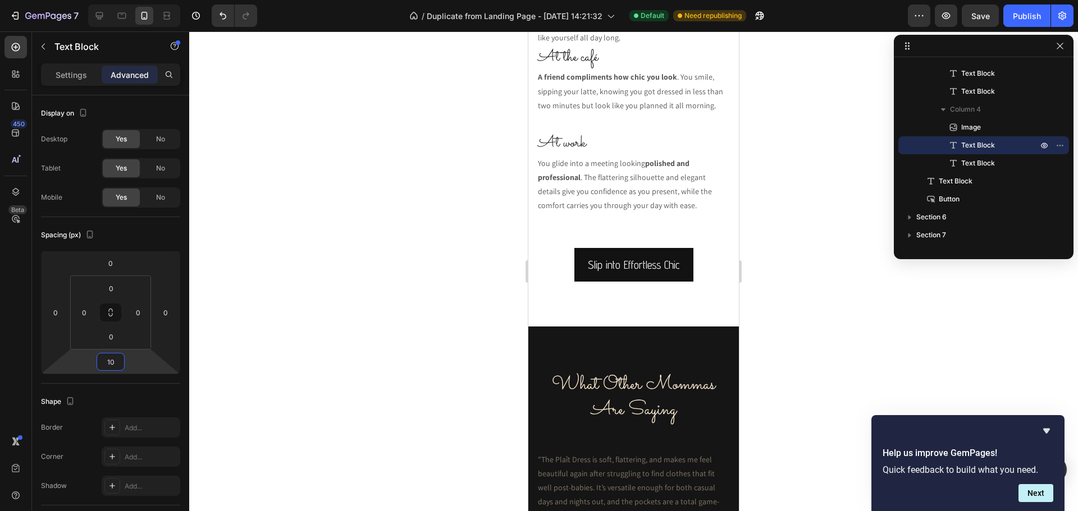
scroll to position [3255, 0]
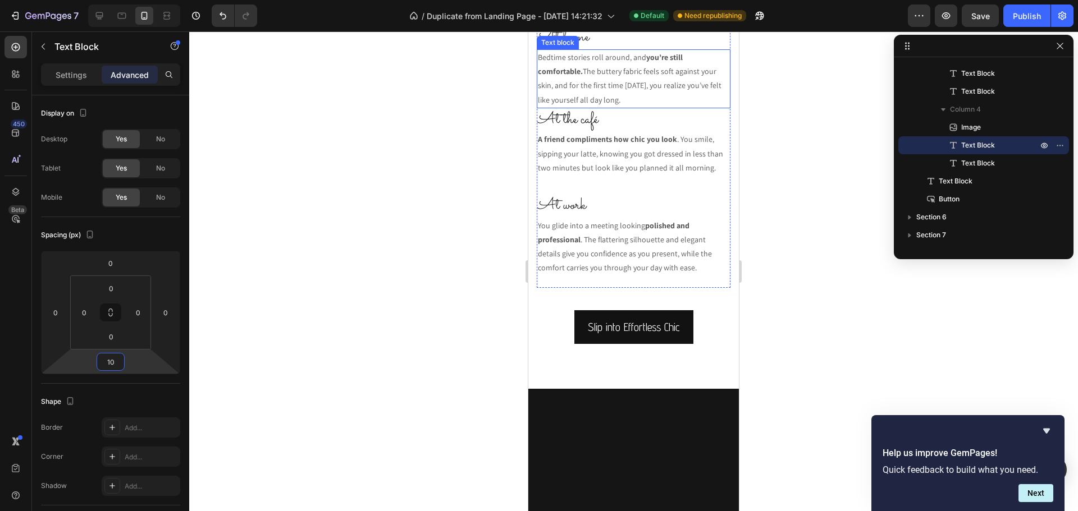
click at [605, 107] on p "Bedtime stories roll around, and you’re still comfortable. The buttery fabric f…" at bounding box center [633, 79] width 191 height 57
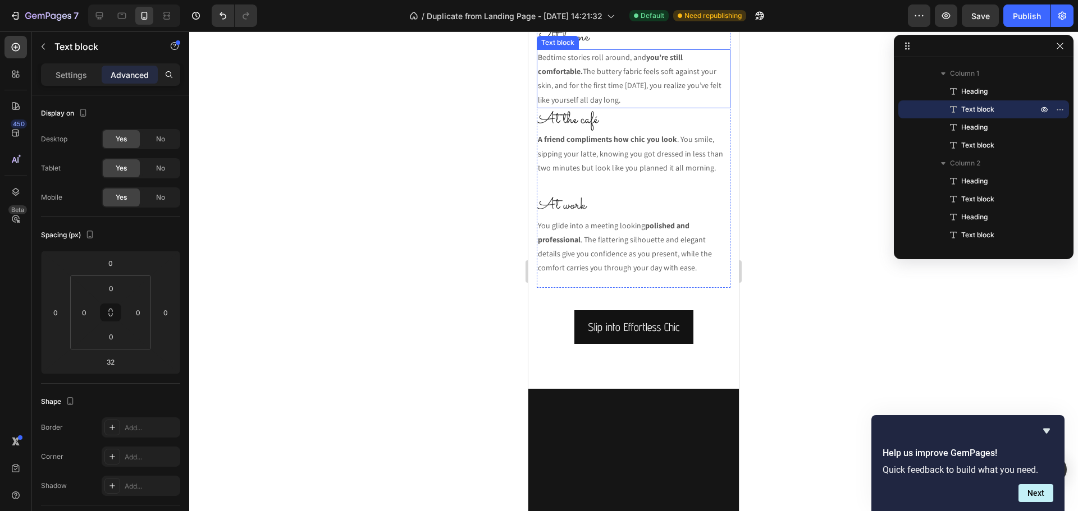
click at [610, 107] on p "Bedtime stories roll around, and you’re still comfortable. The buttery fabric f…" at bounding box center [633, 79] width 191 height 57
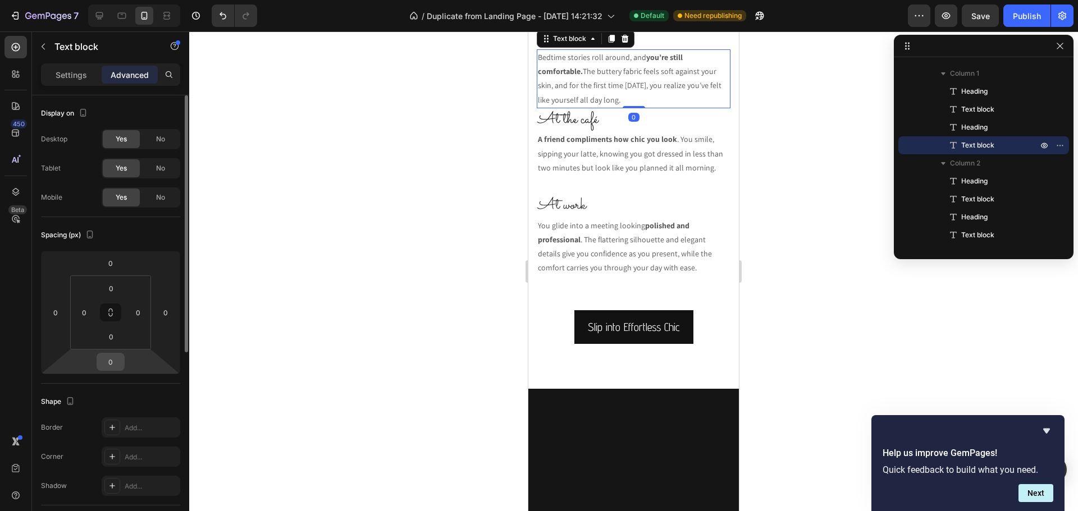
click at [117, 364] on input "0" at bounding box center [110, 362] width 22 height 17
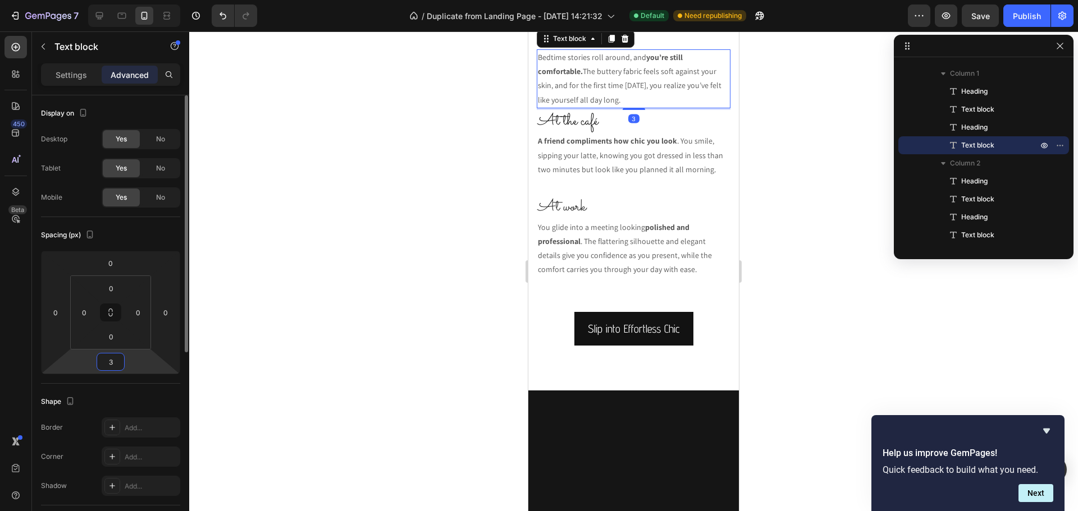
type input "32"
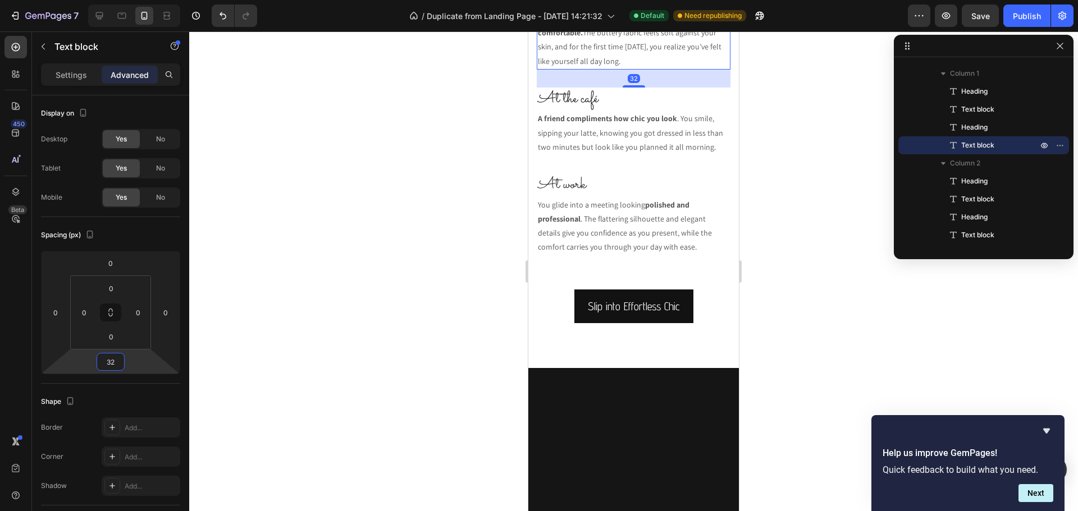
scroll to position [3312, 0]
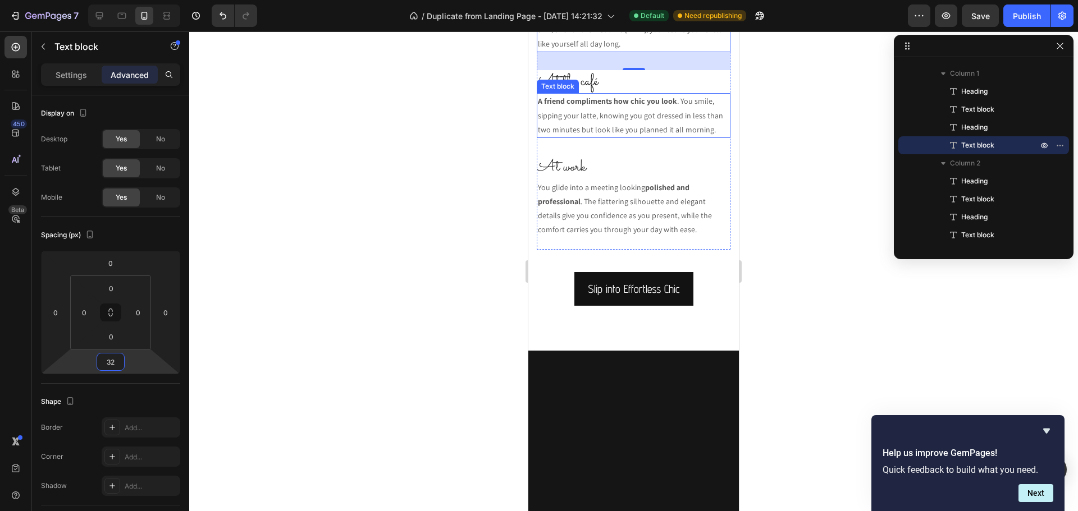
click at [606, 106] on strong "A friend compliments how chic you look" at bounding box center [607, 101] width 139 height 10
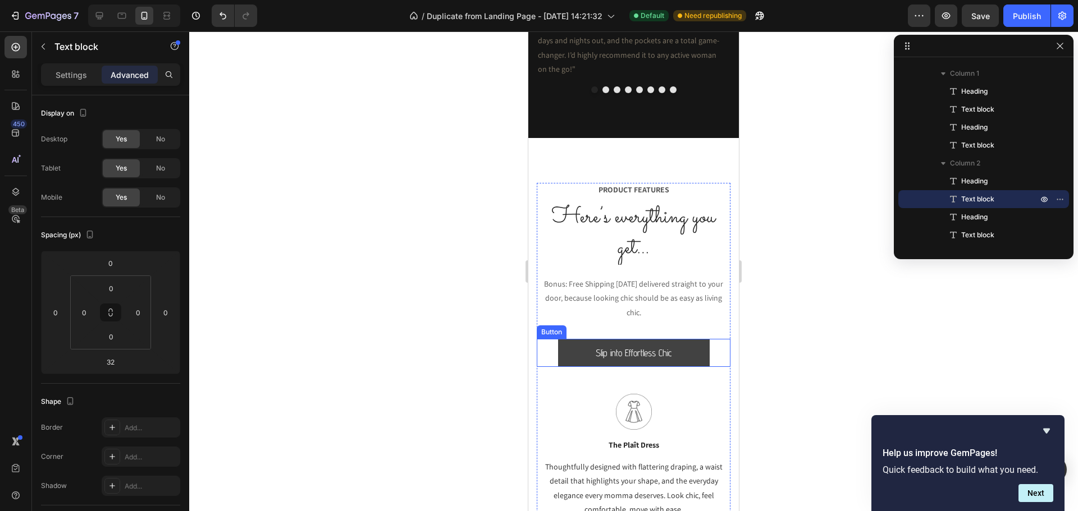
scroll to position [4041, 0]
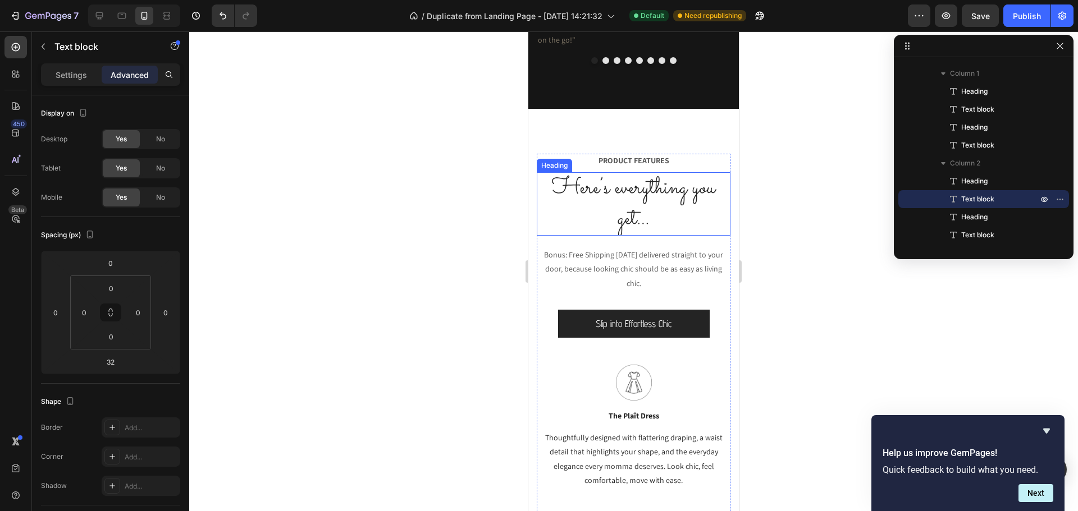
click at [625, 216] on h2 "Here’s everything you get…" at bounding box center [634, 203] width 194 height 63
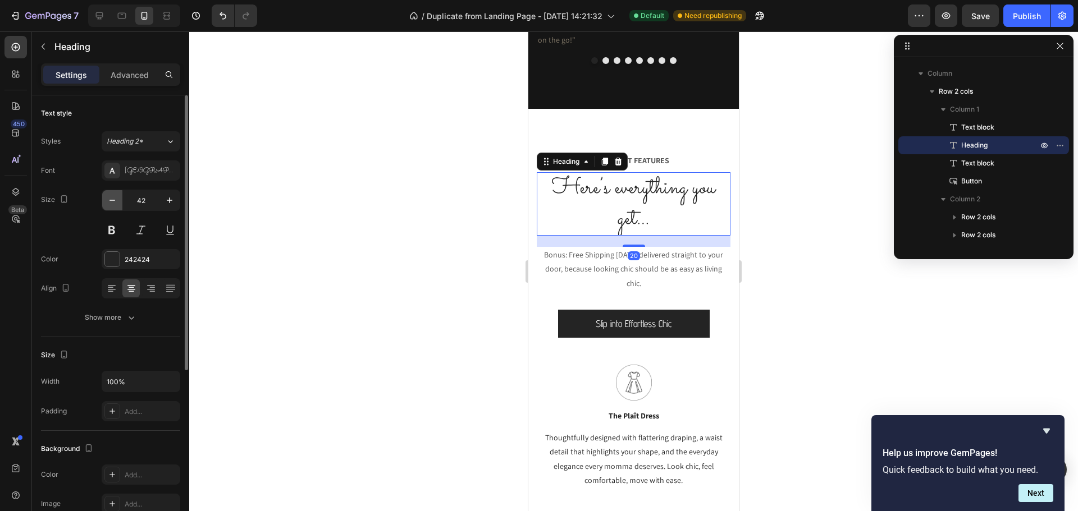
click at [113, 206] on button "button" at bounding box center [112, 200] width 20 height 20
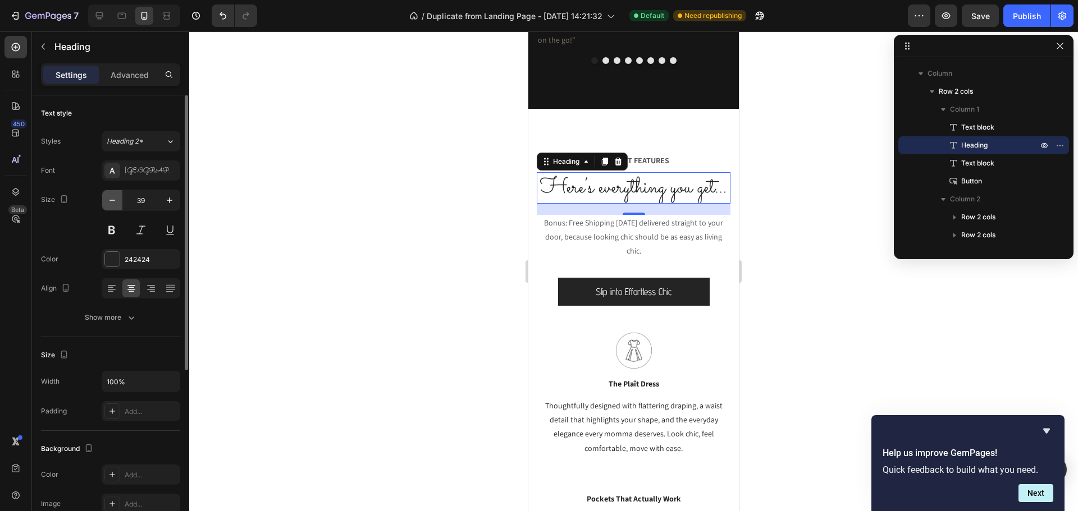
click at [113, 206] on button "button" at bounding box center [112, 200] width 20 height 20
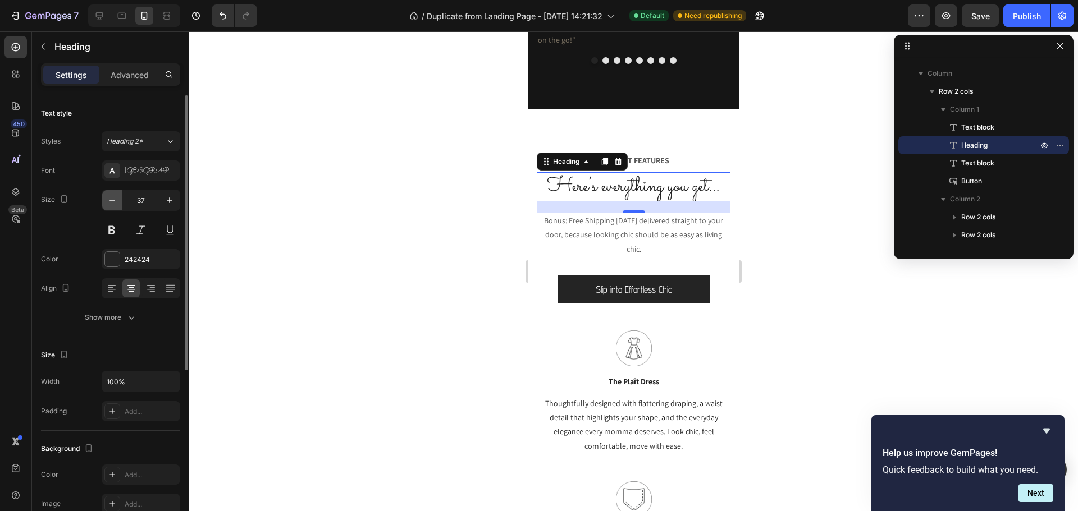
click at [113, 206] on button "button" at bounding box center [112, 200] width 20 height 20
type input "33"
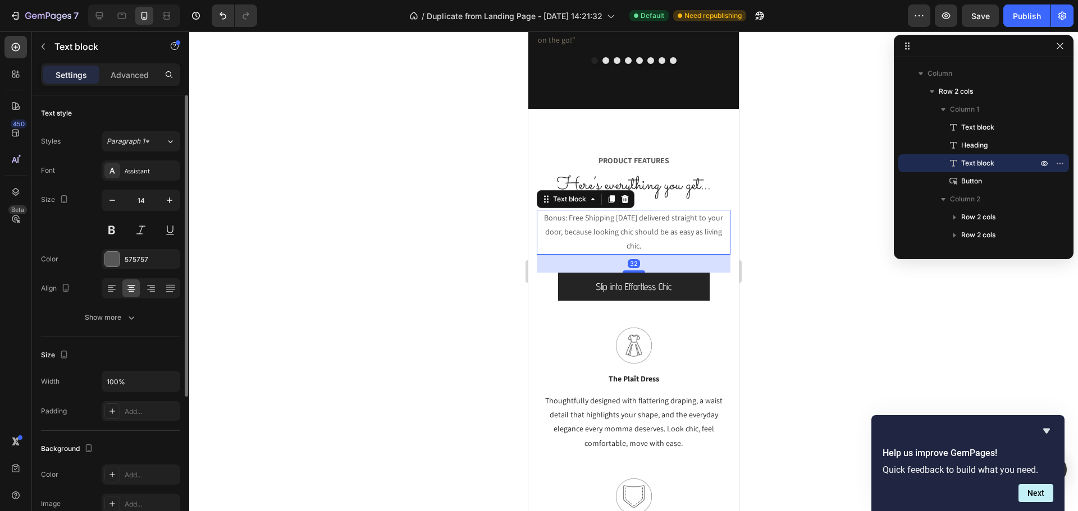
click at [583, 224] on p "Bonus: Free Shipping Today delivered straight to your door, because looking chi…" at bounding box center [633, 232] width 191 height 43
click at [621, 199] on icon at bounding box center [624, 199] width 9 height 9
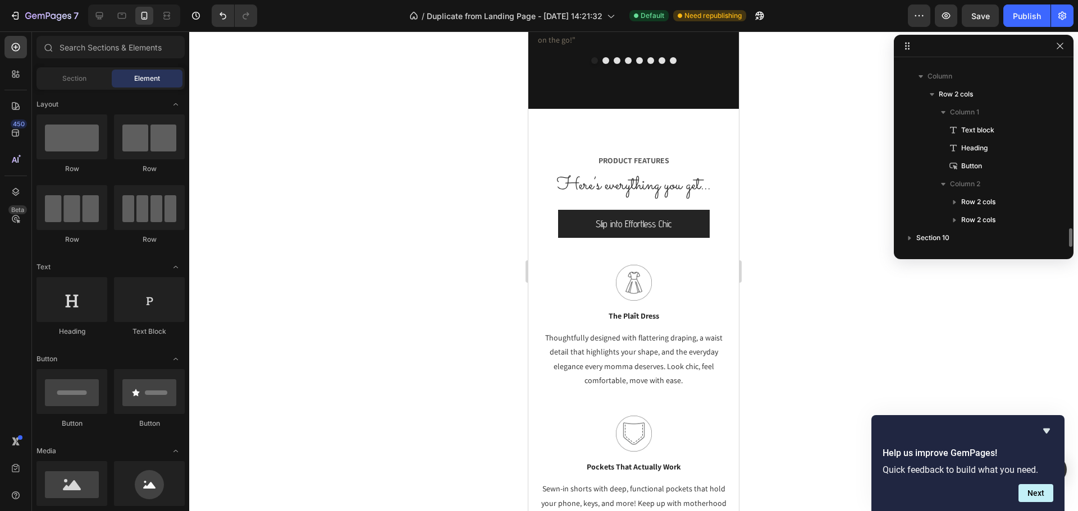
scroll to position [1665, 0]
click at [987, 23] on button "Save" at bounding box center [979, 15] width 37 height 22
click at [1027, 16] on div "Publish" at bounding box center [1027, 16] width 28 height 12
click at [103, 16] on icon at bounding box center [99, 15] width 11 height 11
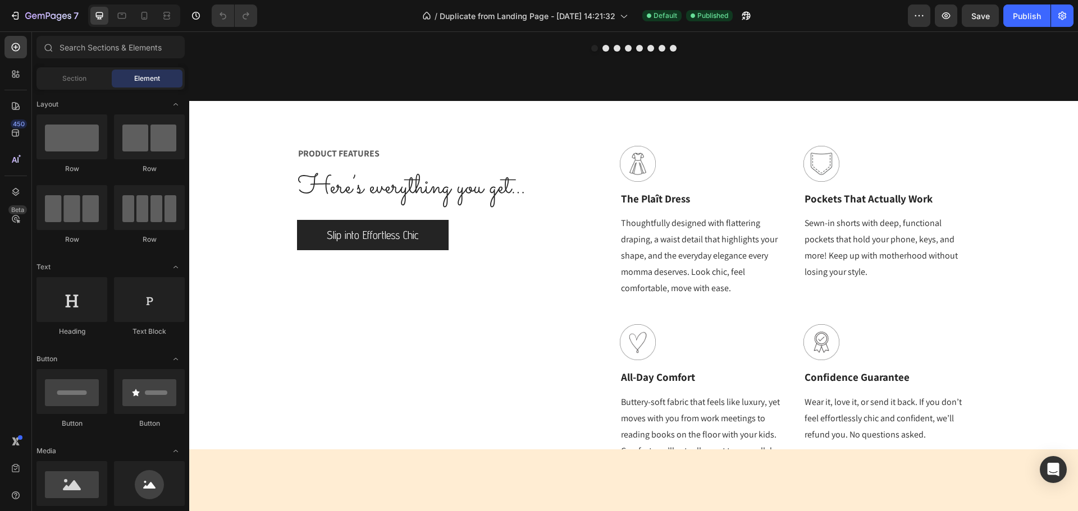
scroll to position [3817, 0]
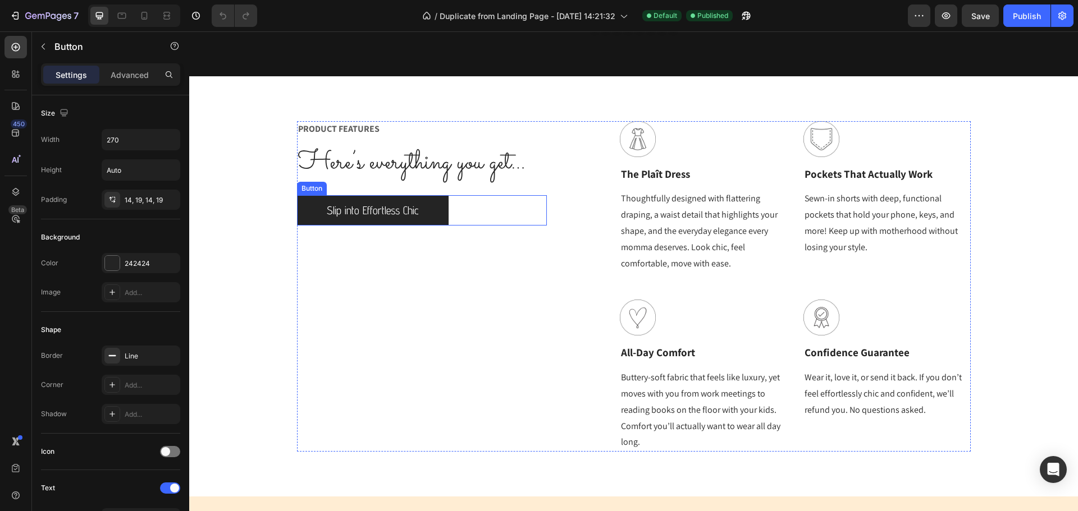
click at [451, 217] on div "Slip into Effortless Chic Button" at bounding box center [422, 210] width 250 height 30
click at [357, 186] on icon at bounding box center [359, 185] width 6 height 8
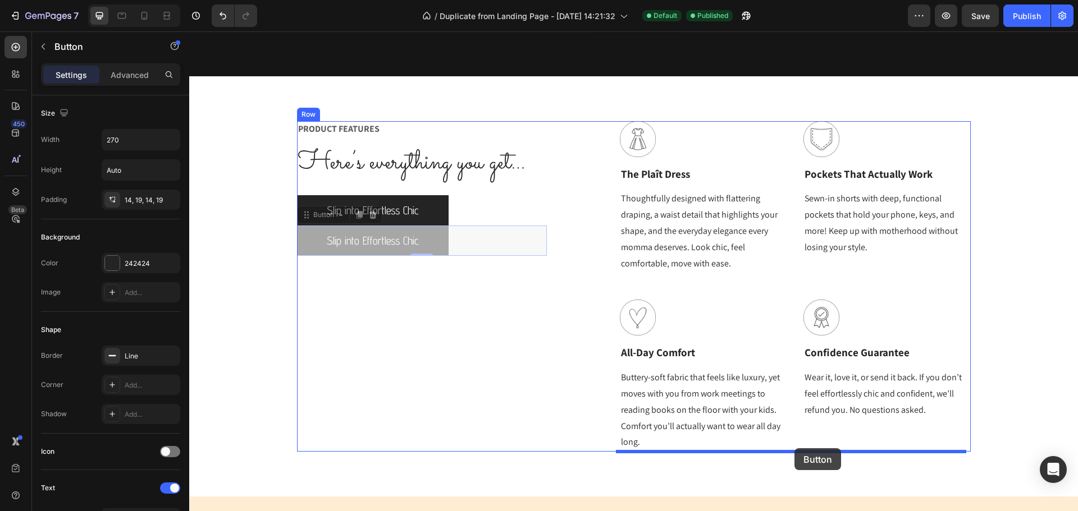
drag, startPoint x: 298, startPoint y: 234, endPoint x: 794, endPoint y: 448, distance: 540.5
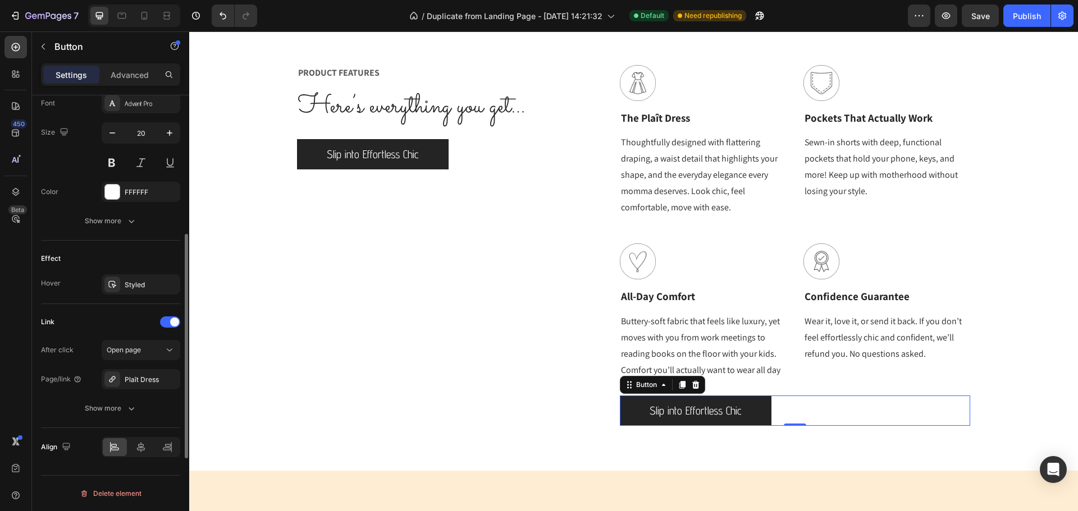
scroll to position [108, 0]
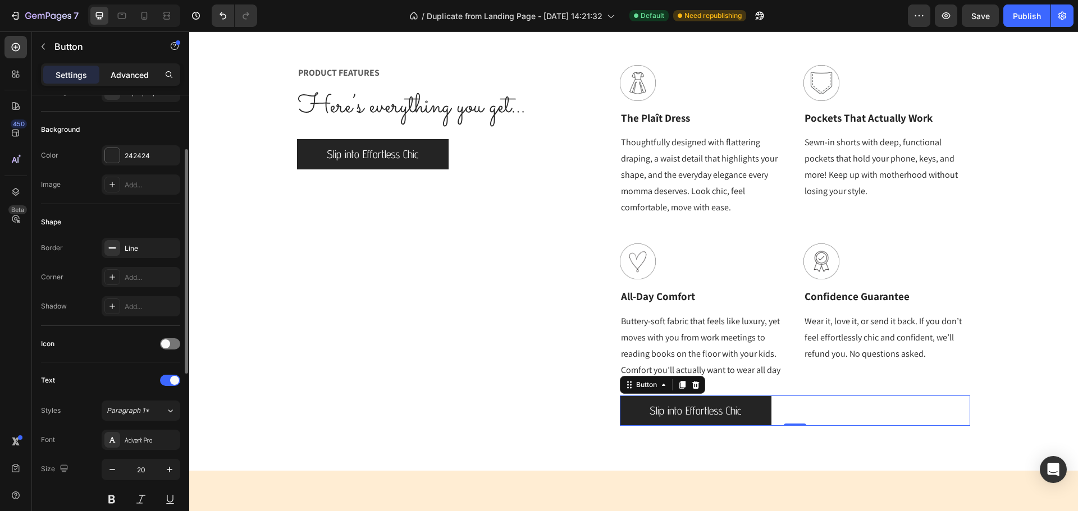
click at [123, 74] on p "Advanced" at bounding box center [130, 75] width 38 height 12
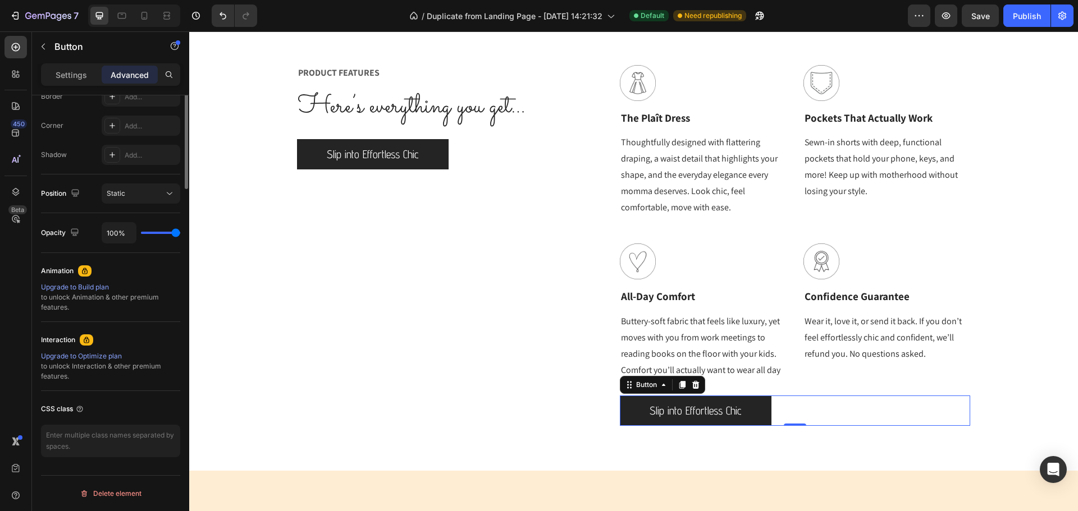
scroll to position [0, 0]
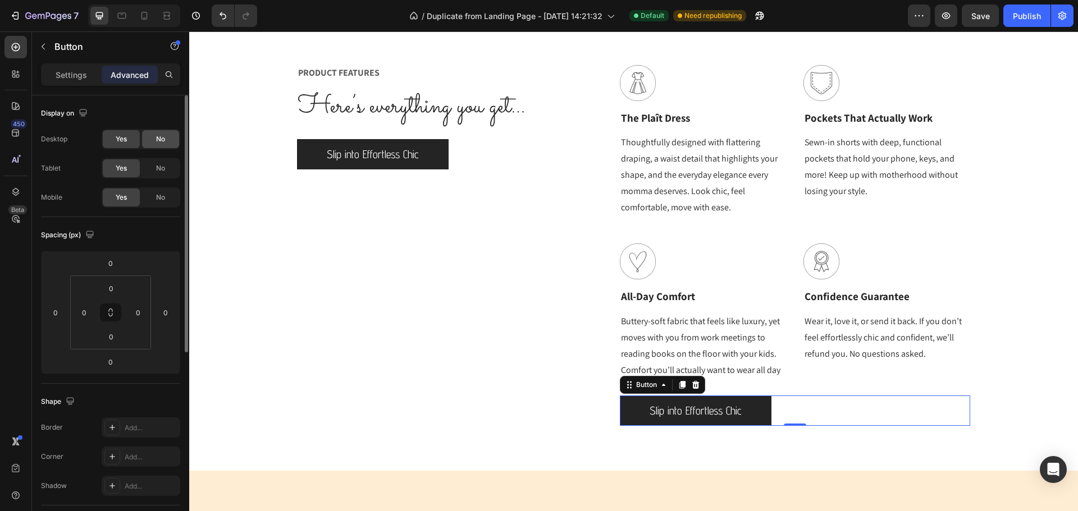
click at [154, 139] on div "No" at bounding box center [160, 139] width 37 height 18
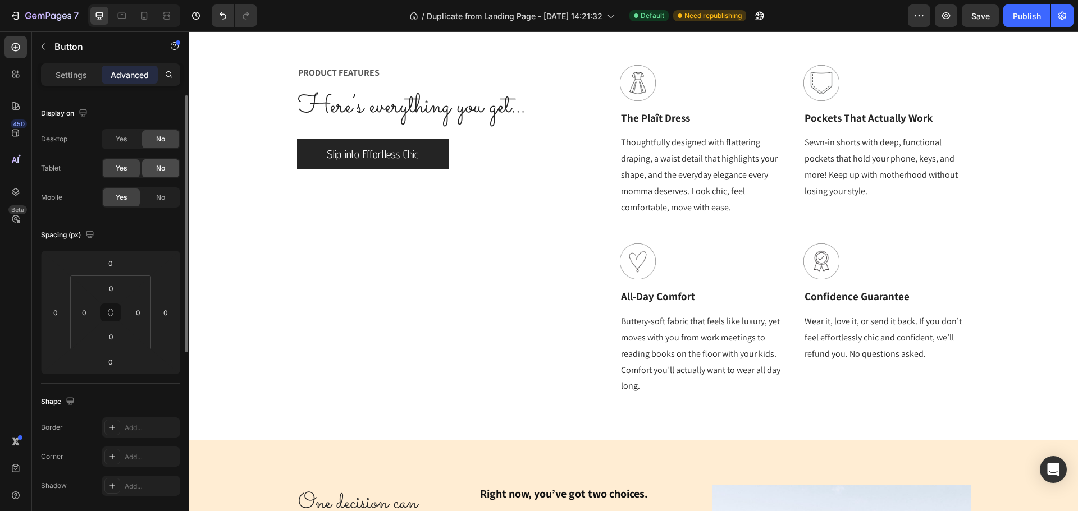
click at [163, 173] on div "No" at bounding box center [160, 168] width 37 height 18
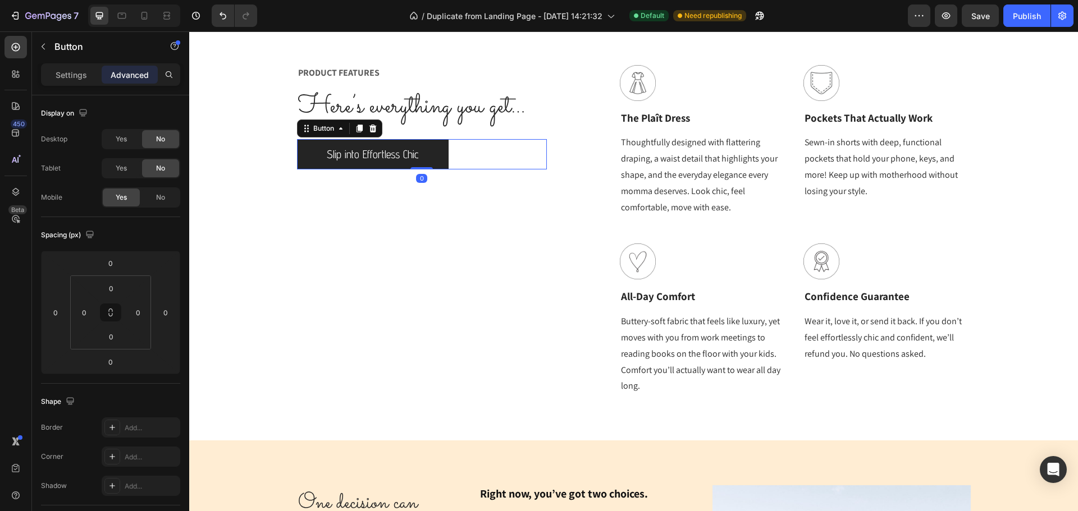
click at [473, 156] on div "Slip into Effortless Chic Button 0" at bounding box center [422, 154] width 250 height 30
click at [150, 198] on div "No" at bounding box center [160, 198] width 37 height 18
click at [145, 17] on icon at bounding box center [144, 15] width 11 height 11
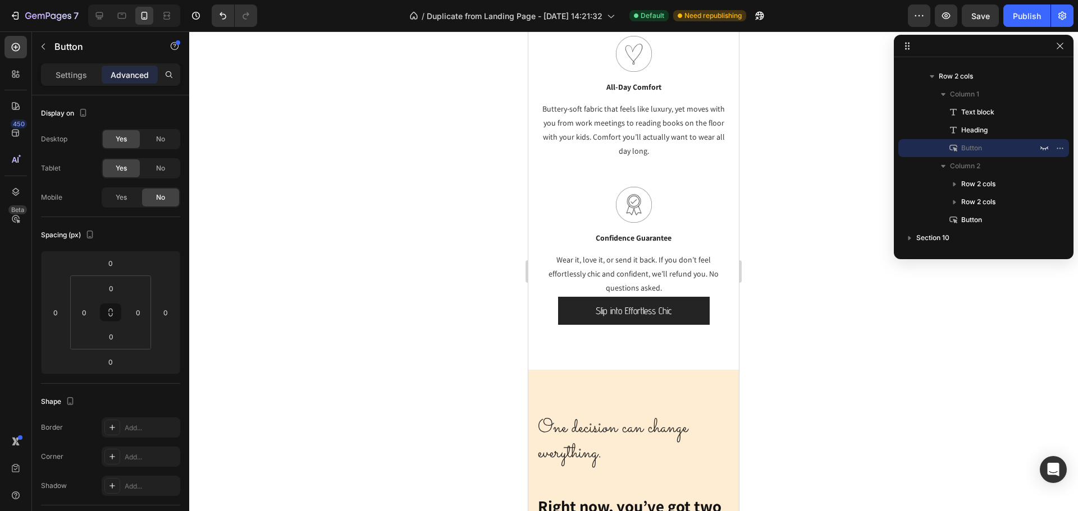
scroll to position [4339, 0]
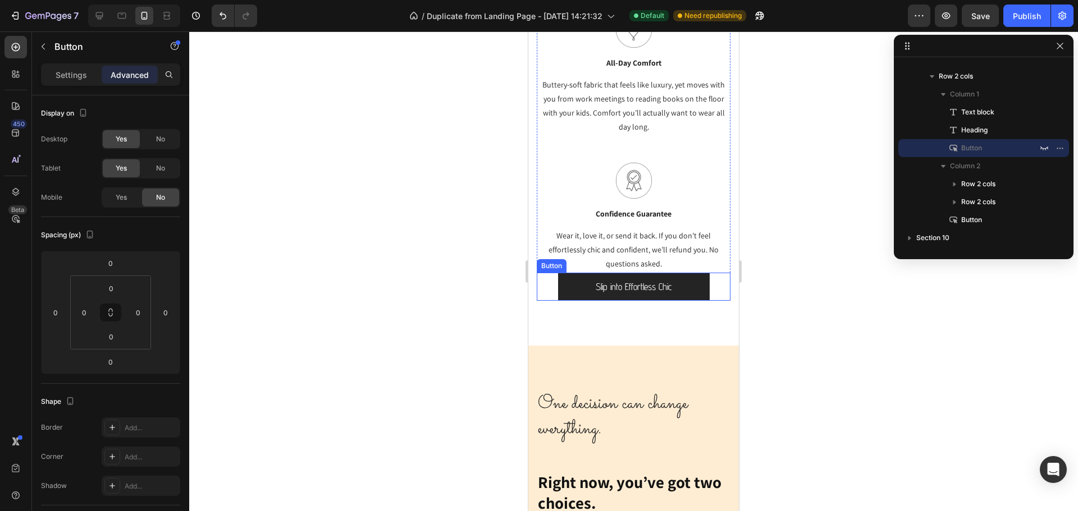
click at [706, 285] on div "Slip into Effortless Chic Button" at bounding box center [634, 287] width 194 height 28
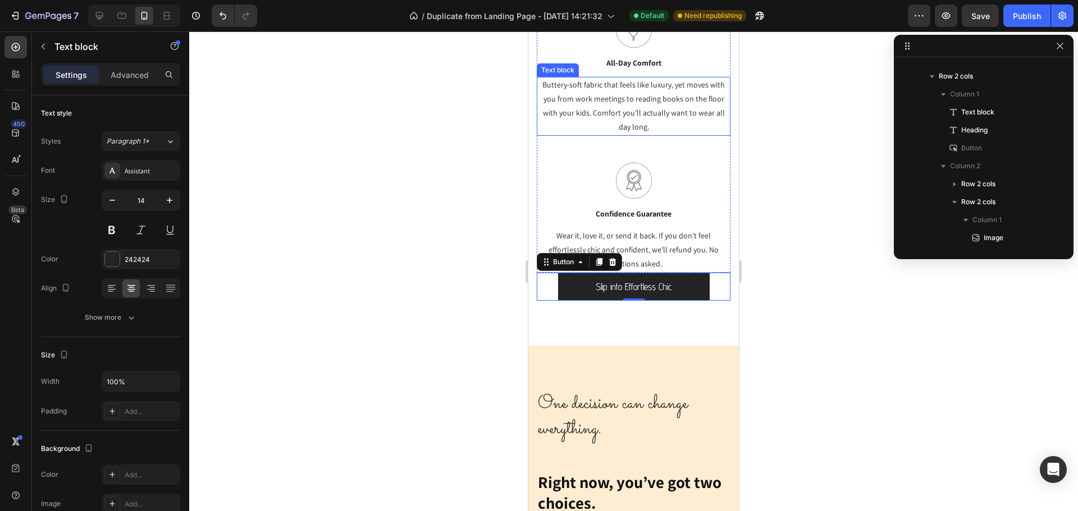
click at [667, 113] on p "Buttery-soft fabric that feels like luxury, yet moves with you from work meetin…" at bounding box center [633, 106] width 191 height 57
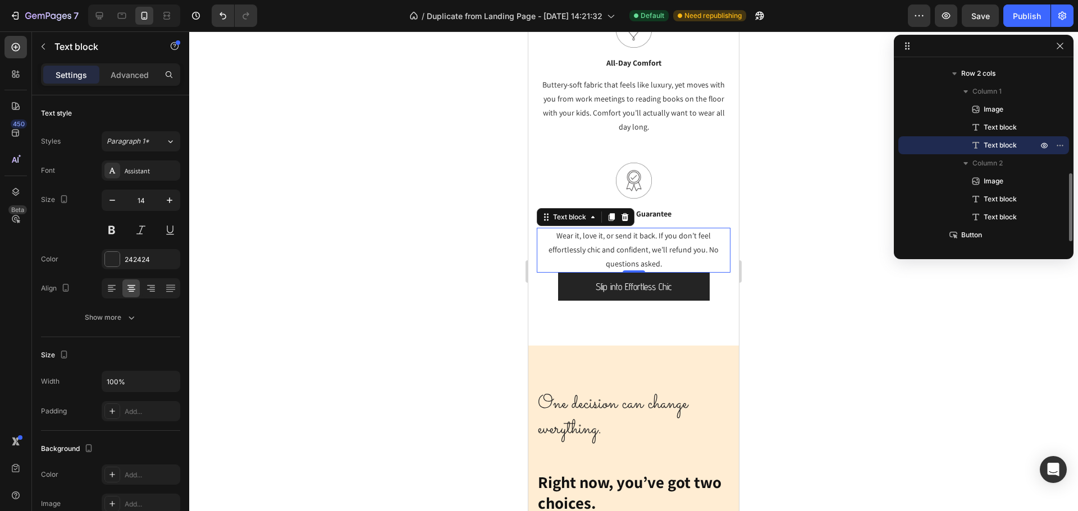
click at [660, 245] on p "Wear it, love it, or send it back. If you don’t feel effortlessly chic and conf…" at bounding box center [633, 250] width 191 height 43
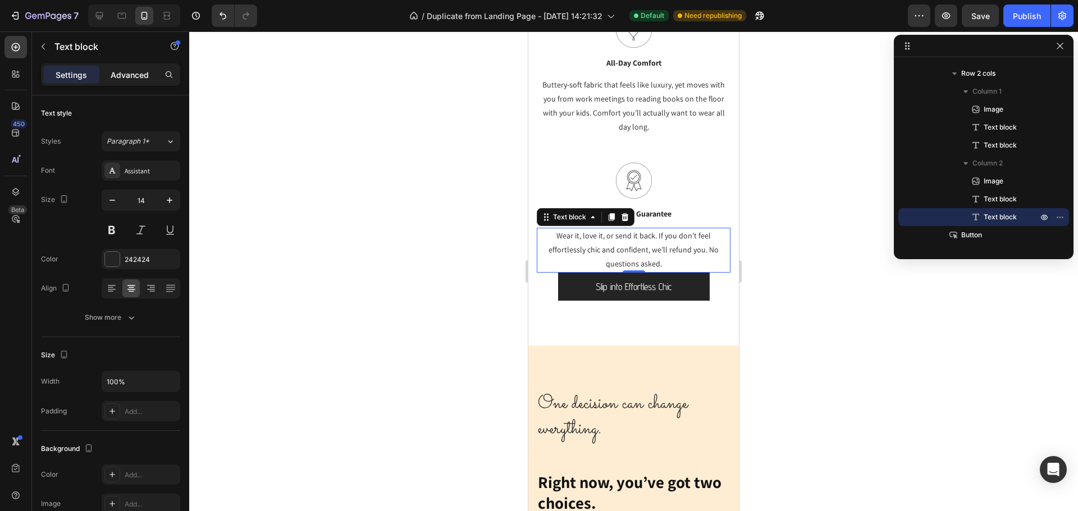
click at [133, 71] on p "Advanced" at bounding box center [130, 75] width 38 height 12
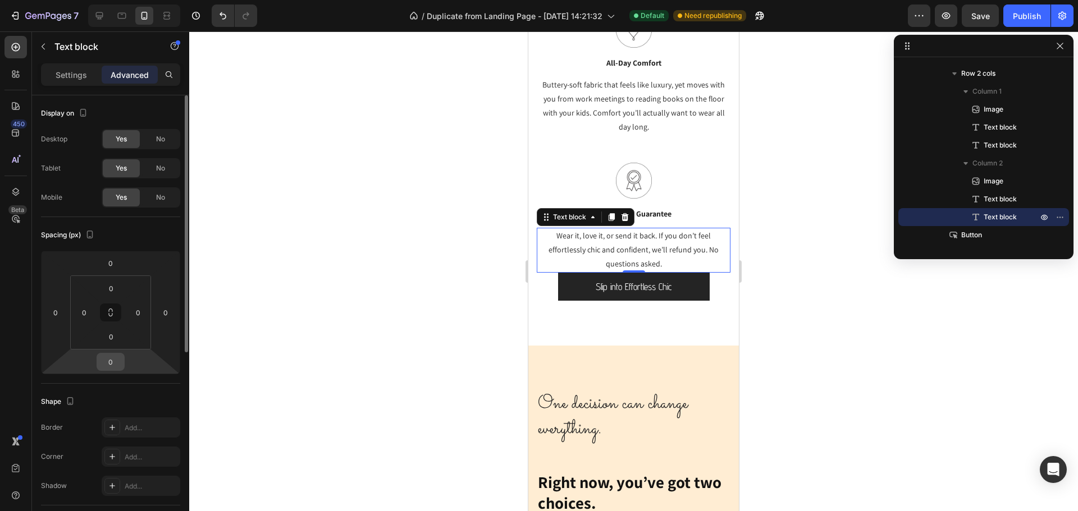
click at [111, 363] on input "0" at bounding box center [110, 362] width 22 height 17
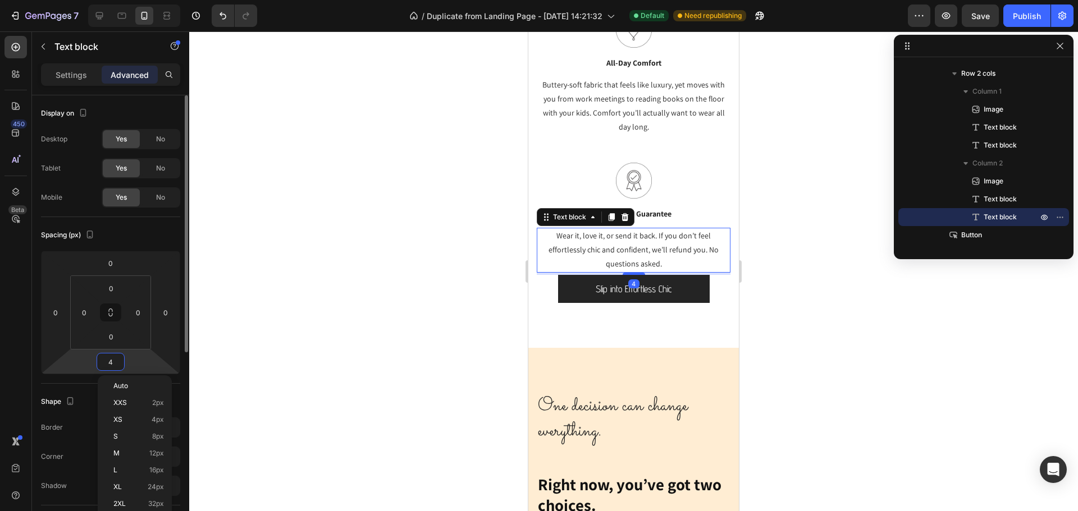
type input "48"
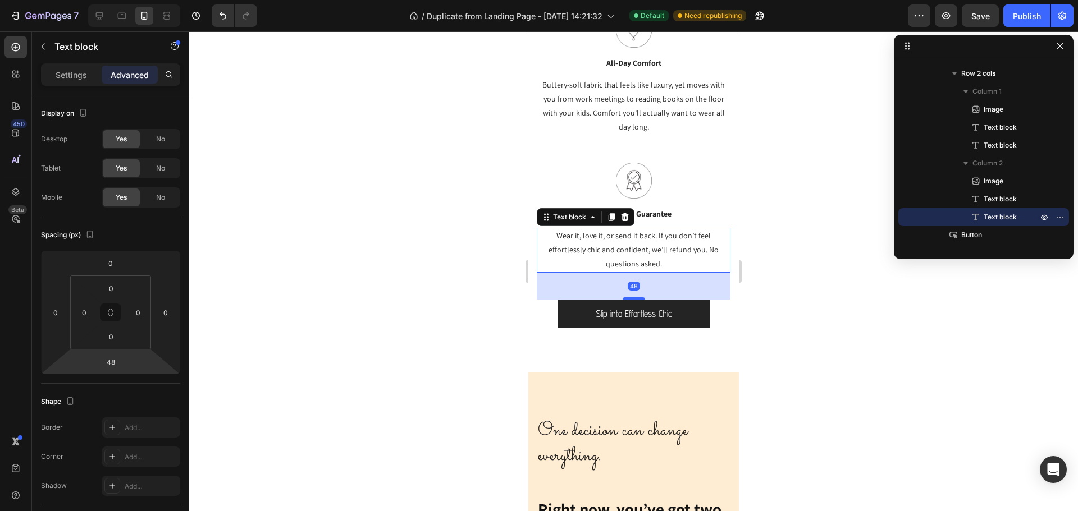
click at [421, 290] on div at bounding box center [633, 271] width 889 height 480
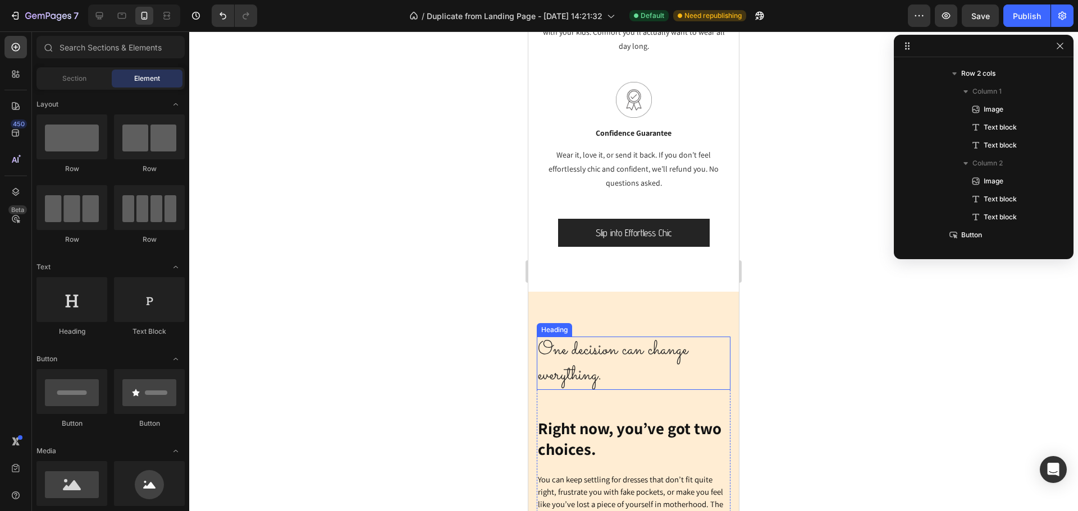
scroll to position [4563, 0]
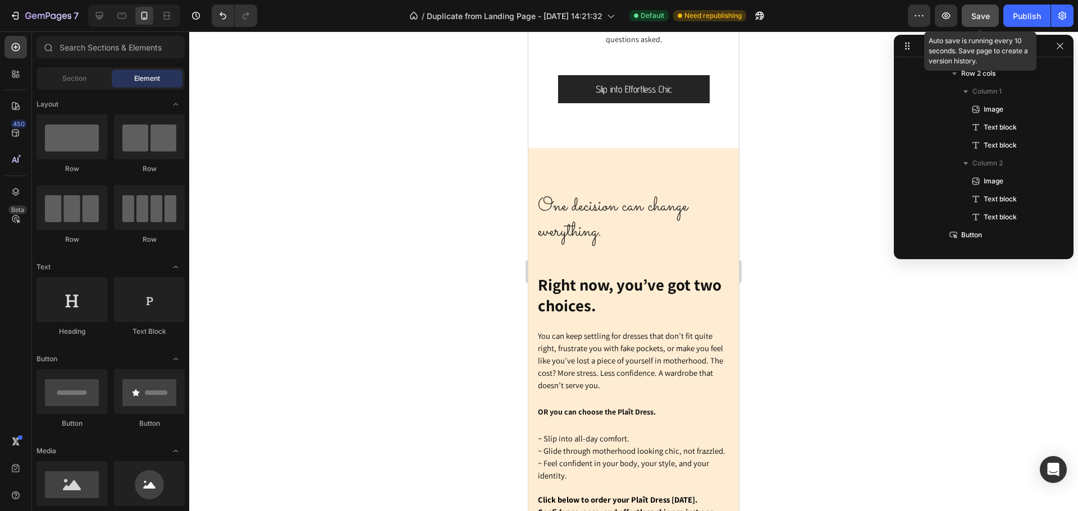
click at [981, 17] on span "Save" at bounding box center [980, 16] width 19 height 10
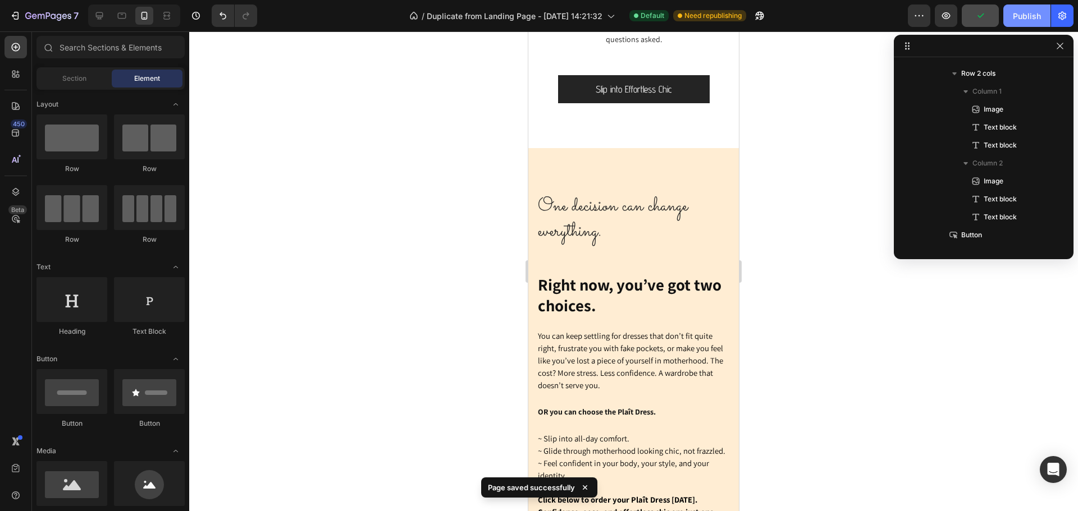
click at [1018, 17] on div "Publish" at bounding box center [1027, 16] width 28 height 12
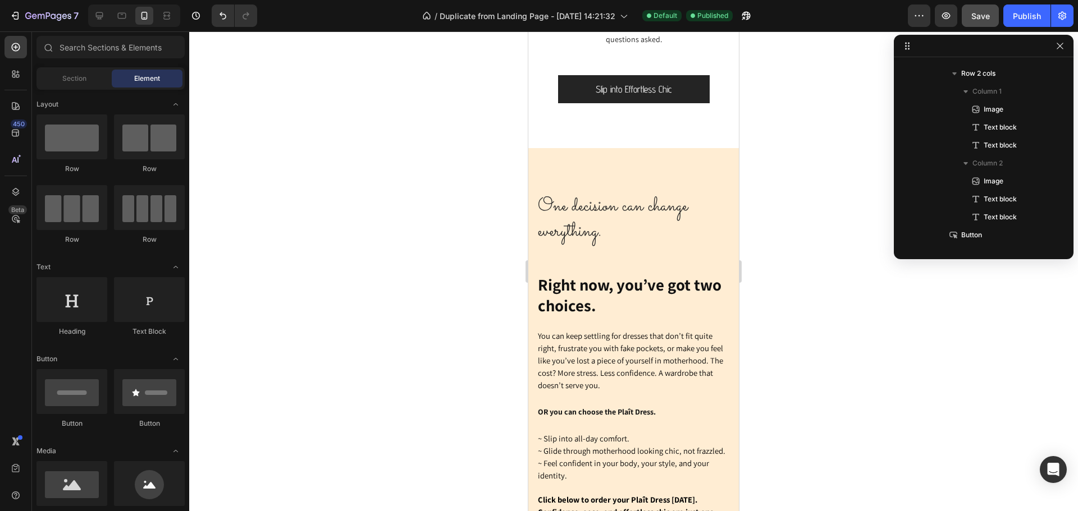
drag, startPoint x: 267, startPoint y: 195, endPoint x: 272, endPoint y: 182, distance: 13.9
click at [268, 196] on div at bounding box center [633, 271] width 889 height 480
